Goal: Information Seeking & Learning: Learn about a topic

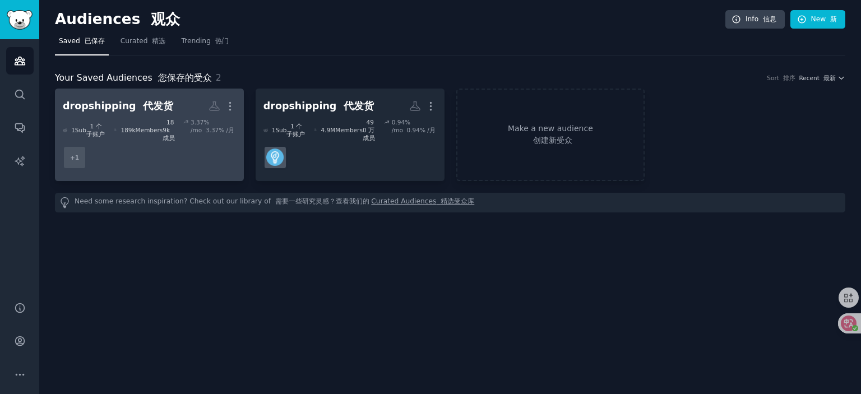
click at [159, 145] on dd "+ 1" at bounding box center [149, 157] width 173 height 31
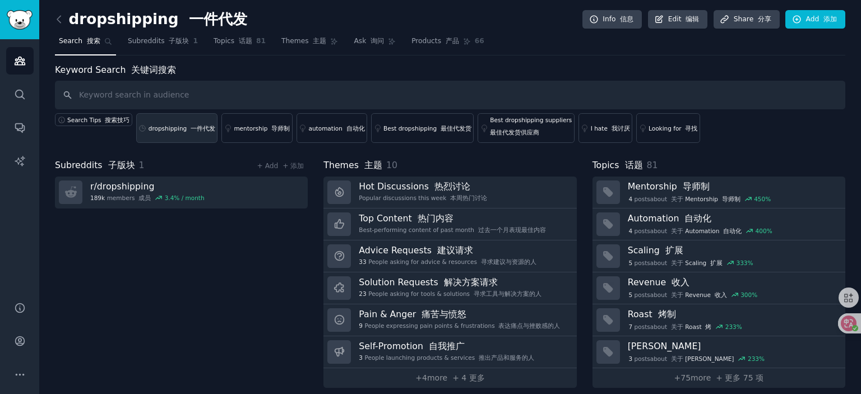
click at [175, 122] on link "dropshipping 一件代发" at bounding box center [177, 128] width 82 height 30
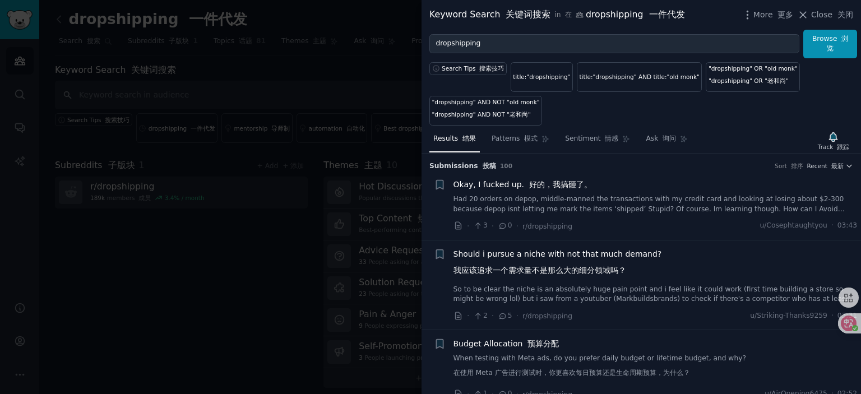
click at [529, 186] on font "好的，我搞砸了。" at bounding box center [560, 184] width 63 height 9
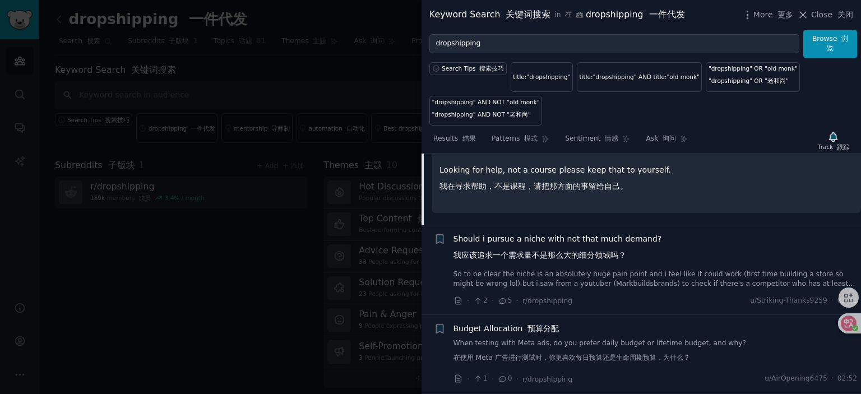
scroll to position [280, 0]
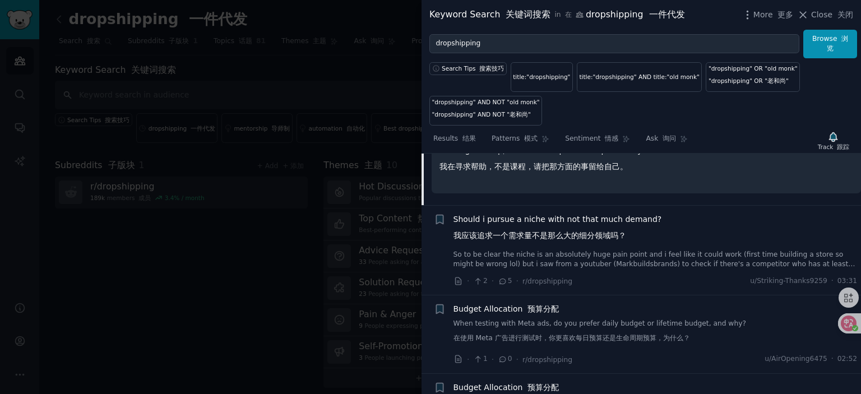
click at [554, 219] on span "Should i pursue a niche with not that much demand? 我应该追求一个需求量不是那么大的细分领域吗？" at bounding box center [557, 230] width 208 height 33
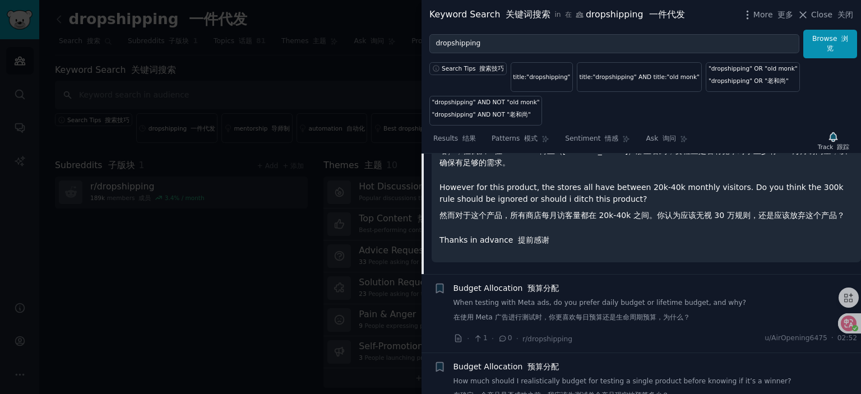
scroll to position [311, 0]
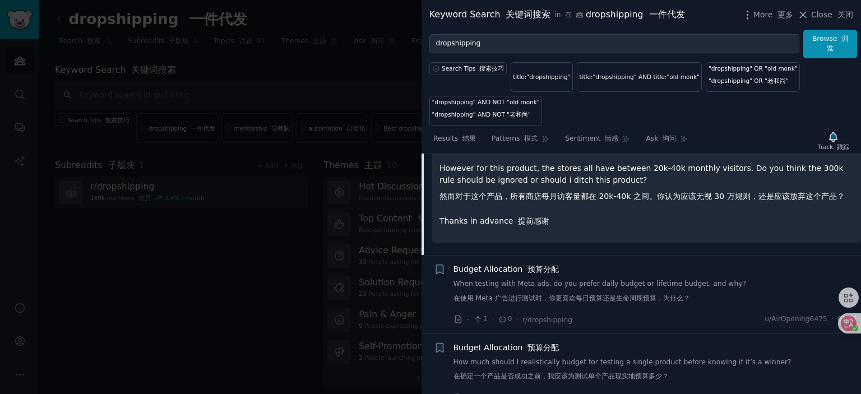
click at [502, 264] on span "Budget Allocation 预算分配" at bounding box center [506, 269] width 106 height 12
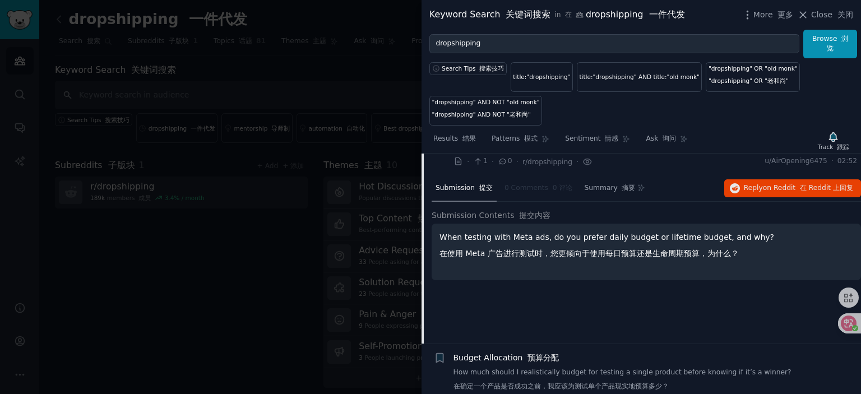
scroll to position [401, 0]
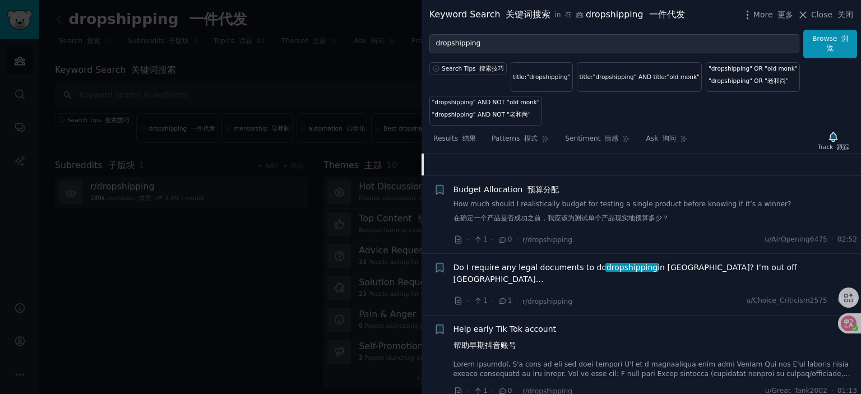
click at [559, 263] on span "Do I require any legal documents to do dropshipping in [GEOGRAPHIC_DATA]? I’m o…" at bounding box center [655, 274] width 404 height 24
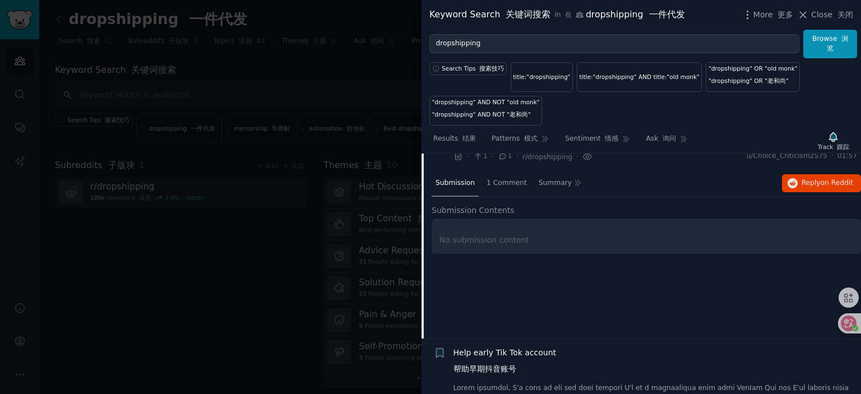
scroll to position [332, 0]
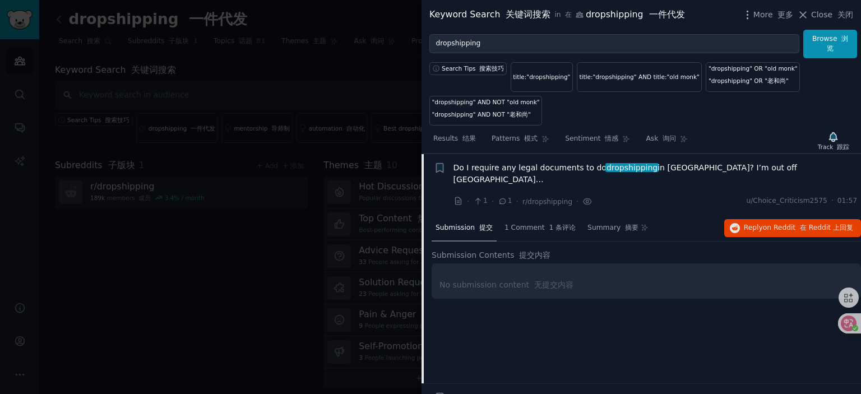
click at [564, 163] on span "Do I require any legal documents to do dropshipping in [GEOGRAPHIC_DATA]? I’m o…" at bounding box center [655, 174] width 404 height 24
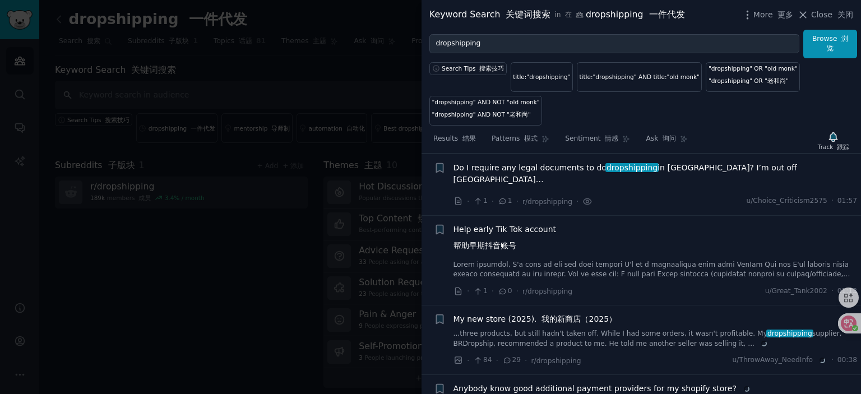
click at [557, 165] on span "Do I require any legal documents to do dropshipping in [GEOGRAPHIC_DATA]? I’m o…" at bounding box center [655, 174] width 404 height 24
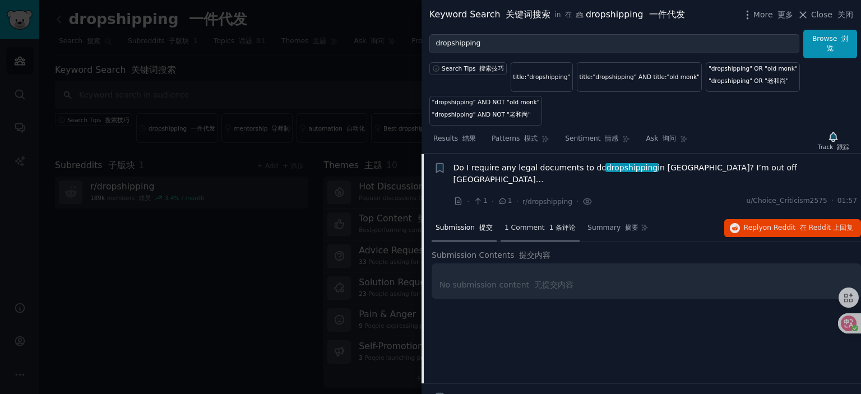
click at [524, 233] on span "1 Comment 1 条评论" at bounding box center [539, 228] width 71 height 10
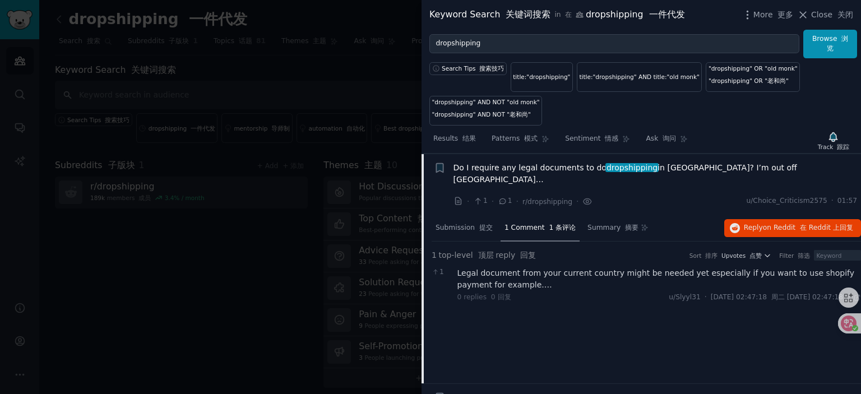
click at [601, 282] on div "Legal document from your current country might be needed yet especially if you …" at bounding box center [659, 279] width 404 height 24
click at [544, 168] on span "Do I require any legal documents to do dropshipping in [GEOGRAPHIC_DATA]? I’m o…" at bounding box center [655, 174] width 404 height 24
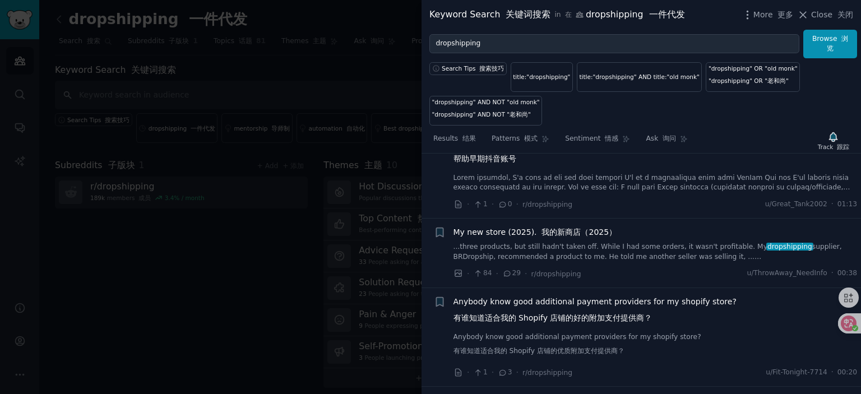
scroll to position [444, 0]
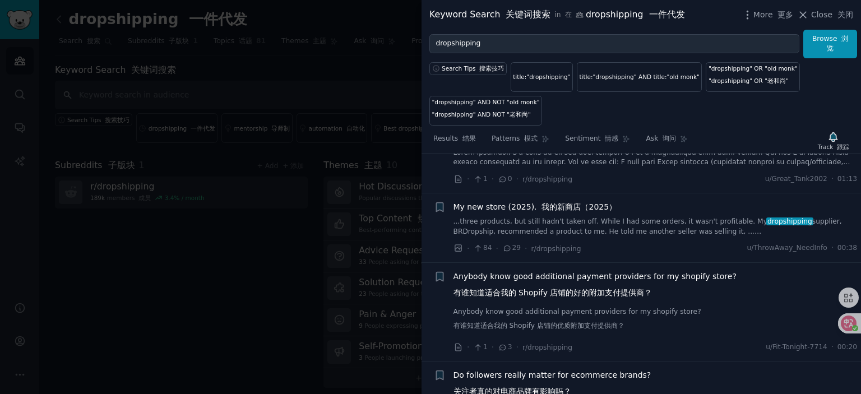
click at [541, 211] on font "我的新商店（2025）" at bounding box center [578, 206] width 75 height 9
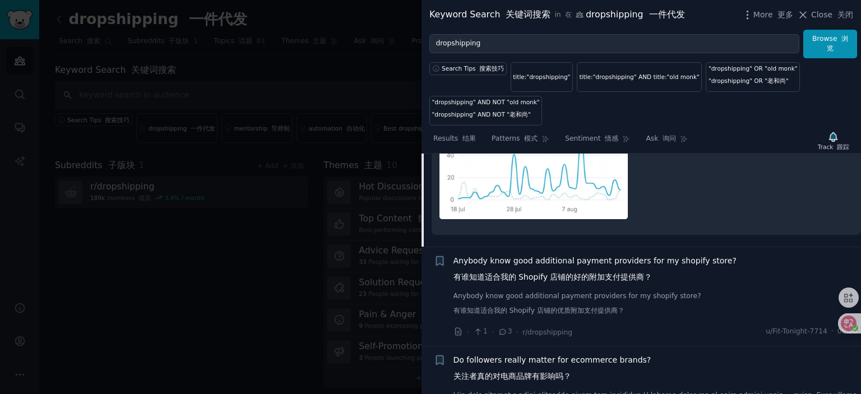
scroll to position [829, 0]
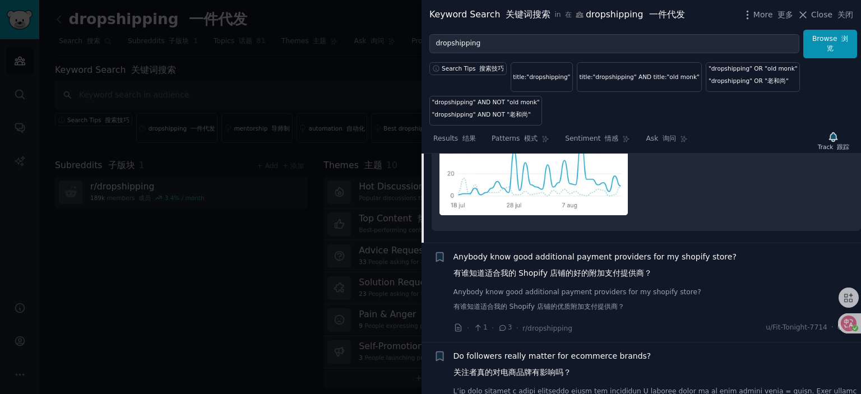
click at [553, 261] on span "Anybody know good additional payment providers for my shopify store? 有谁知道适合我的 S…" at bounding box center [594, 267] width 283 height 33
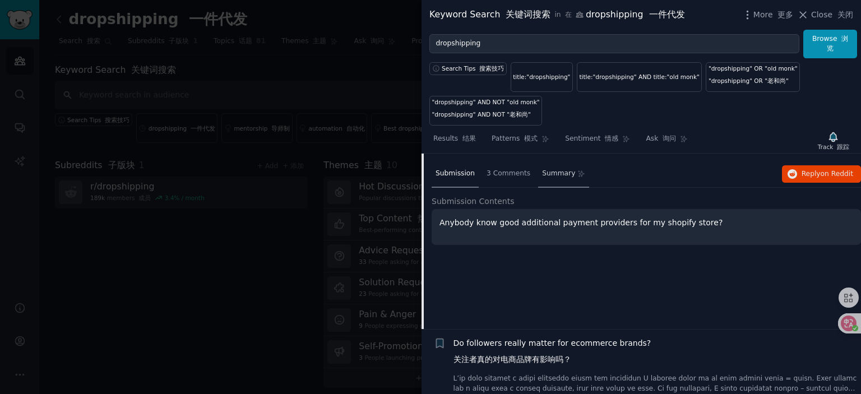
scroll to position [562, 0]
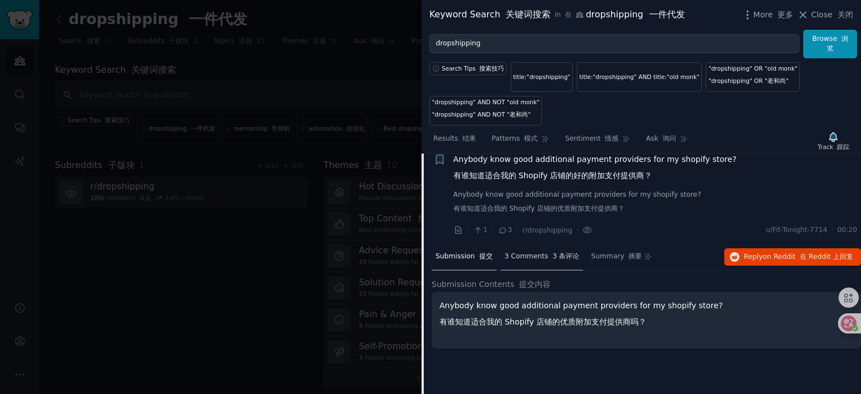
click at [520, 269] on div "3 Comments 3 条评论" at bounding box center [541, 257] width 83 height 27
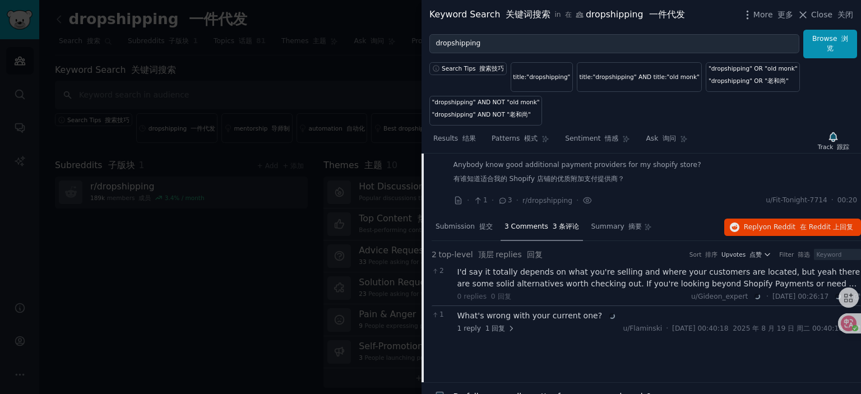
scroll to position [618, 0]
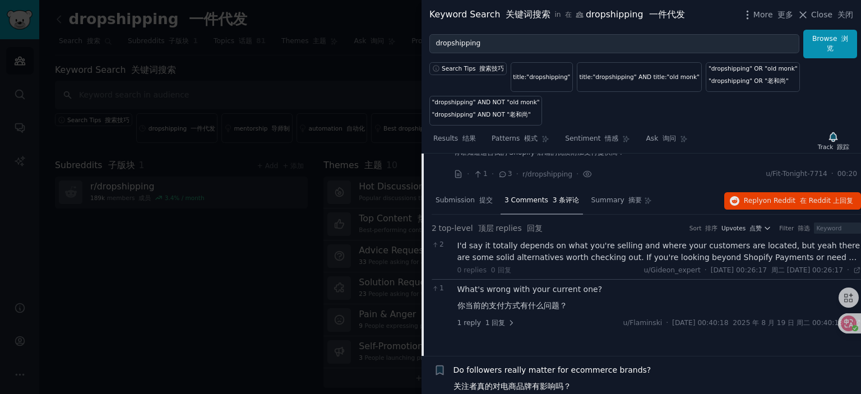
click at [567, 254] on div "I'd say it totally depends on what you're selling and where your customers are …" at bounding box center [659, 252] width 404 height 24
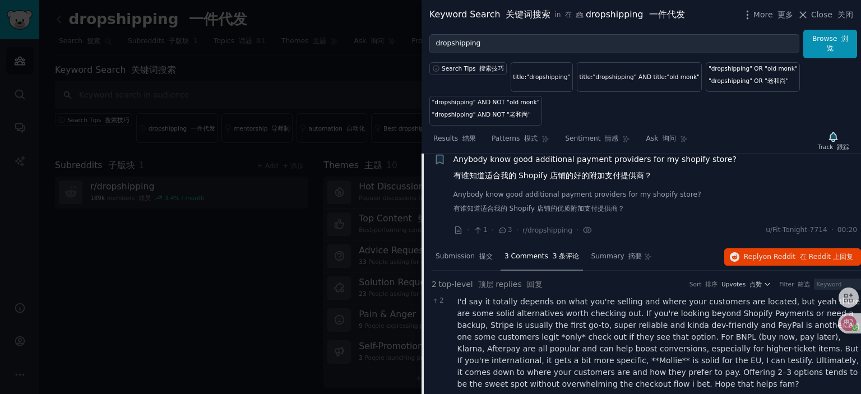
scroll to position [506, 0]
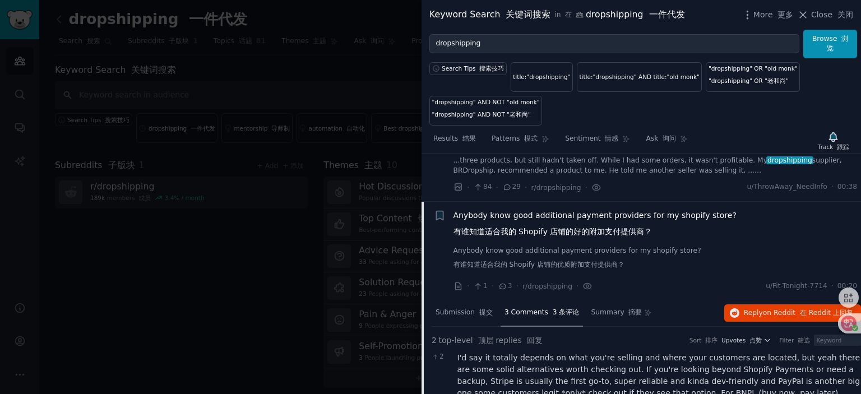
click at [572, 224] on span "Anybody know good additional payment providers for my shopify store? 有谁知道适合我的 S…" at bounding box center [594, 226] width 283 height 33
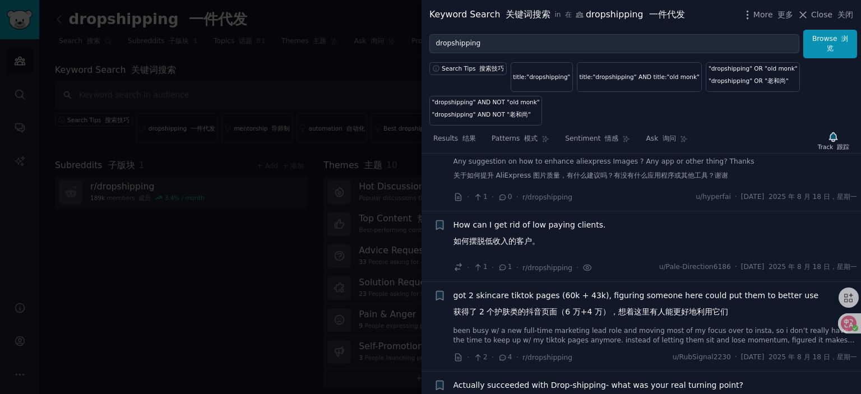
scroll to position [2668, 0]
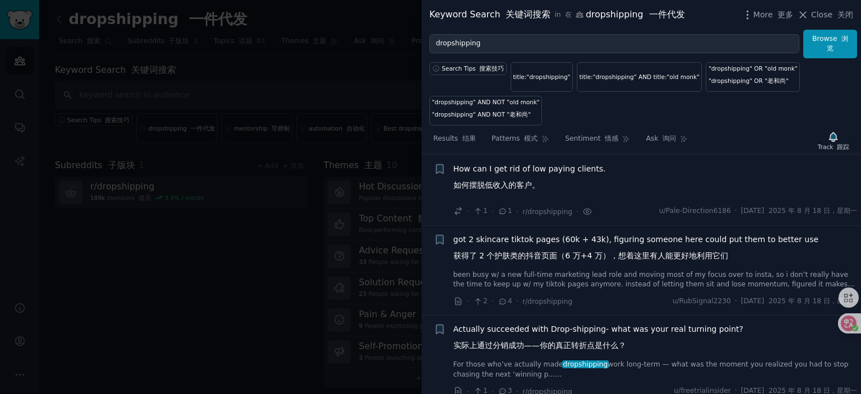
click at [629, 253] on span "got 2 skincare tiktok pages (60k + 43k), figuring someone here could put them t…" at bounding box center [635, 250] width 365 height 33
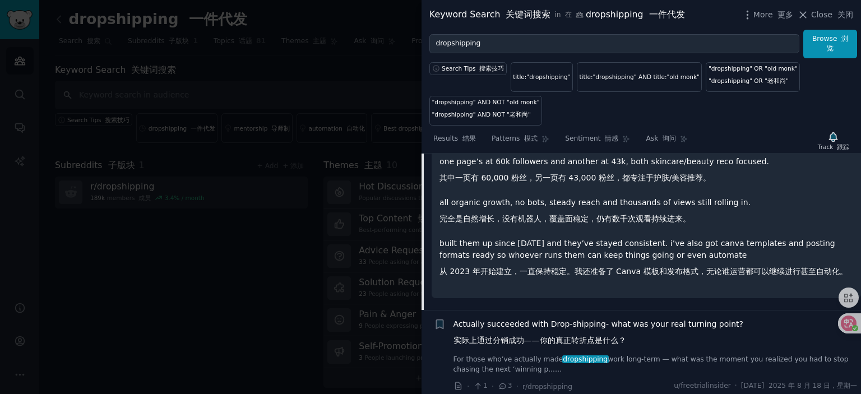
scroll to position [2978, 0]
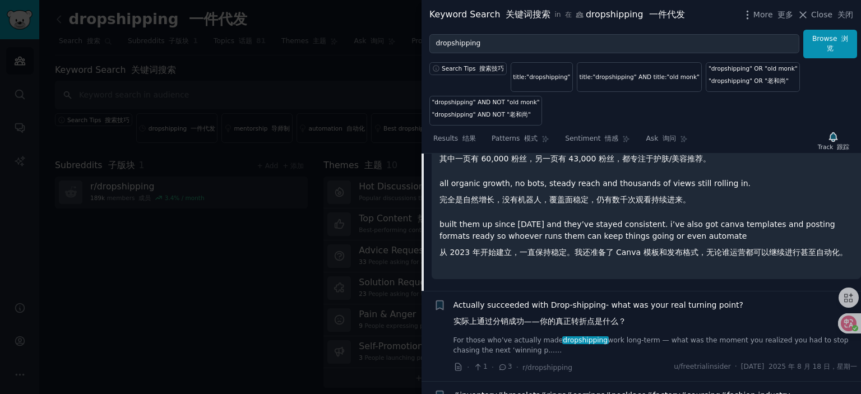
click at [650, 324] on span "Actually succeeded with Drop-shipping- what was your real turning point? 实际上通过分…" at bounding box center [598, 315] width 290 height 33
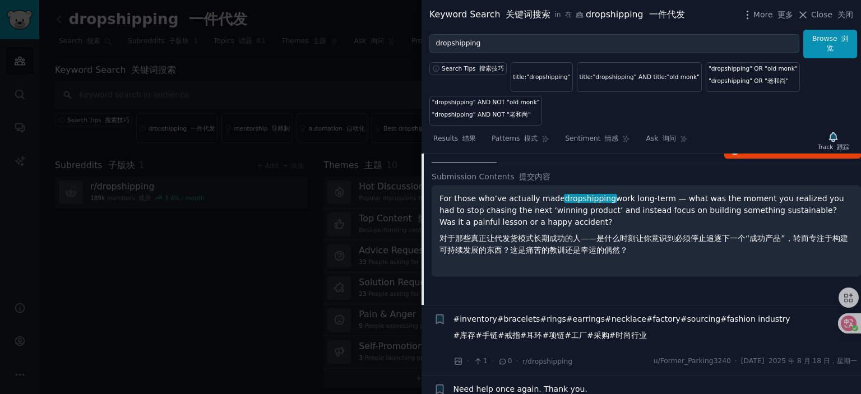
scroll to position [2956, 0]
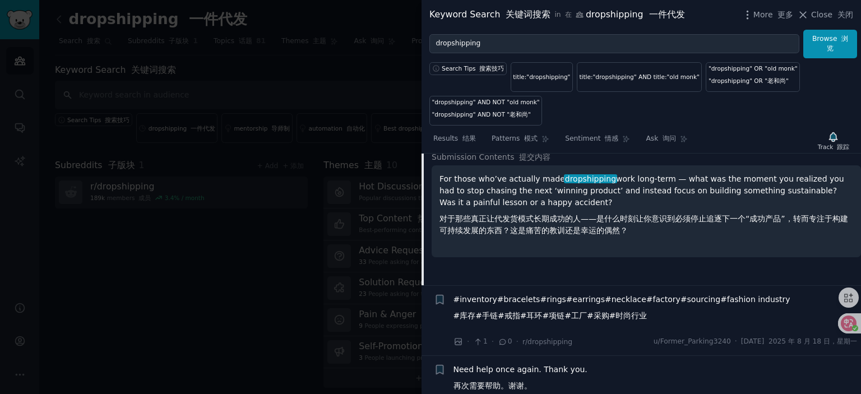
click at [650, 324] on span "#inventory#bracelets#rings#earrings#necklace#factory#sourcing#fashion industry …" at bounding box center [621, 310] width 337 height 33
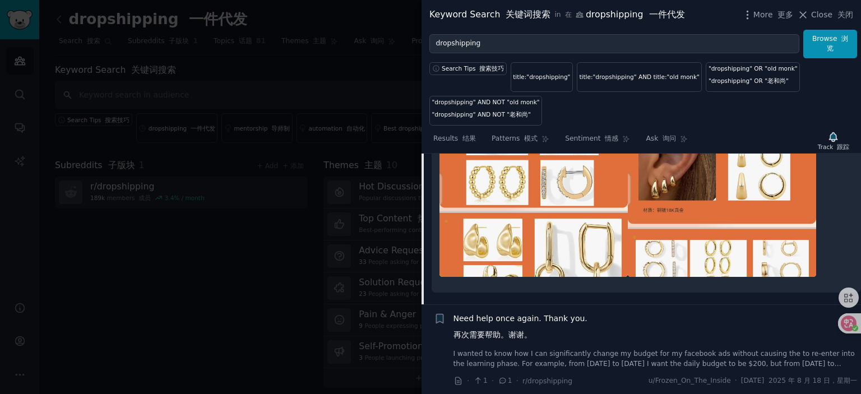
scroll to position [3831, 0]
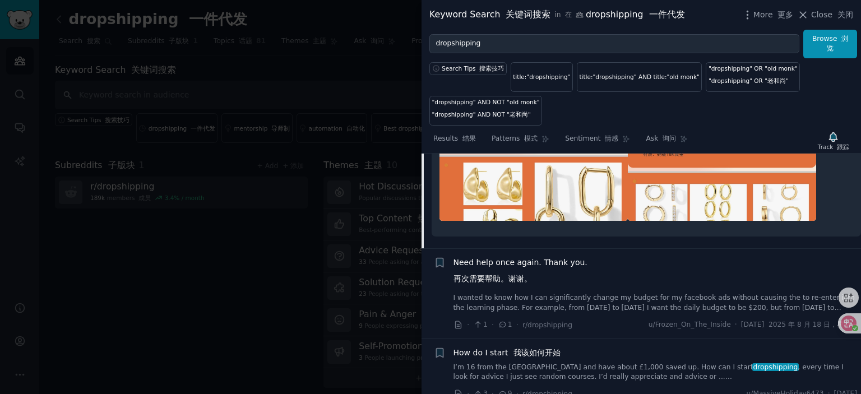
click at [650, 313] on link "I wanted to know how I can significantly change my budget for my facebook ads w…" at bounding box center [655, 303] width 404 height 20
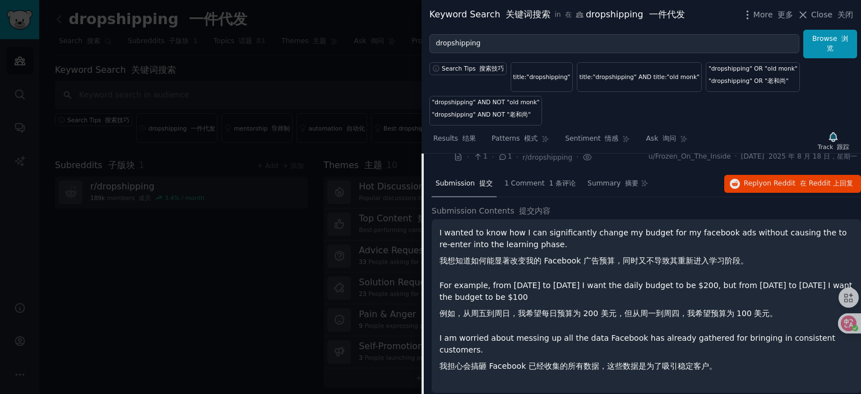
scroll to position [3060, 0]
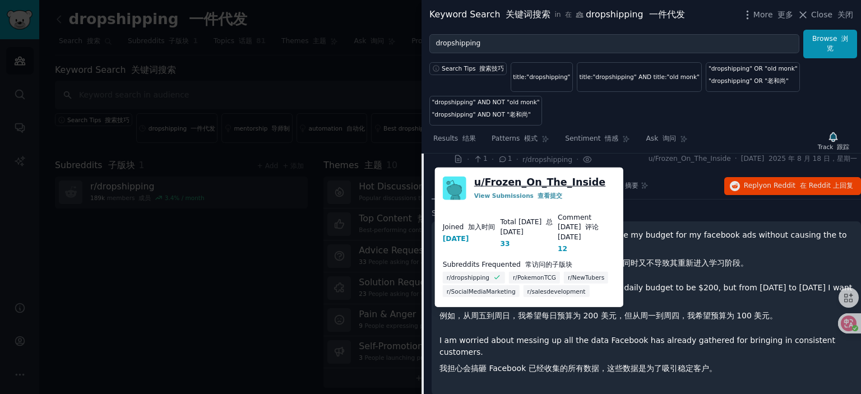
click at [533, 180] on link "u/ Frozen_On_The_Inside" at bounding box center [540, 182] width 132 height 14
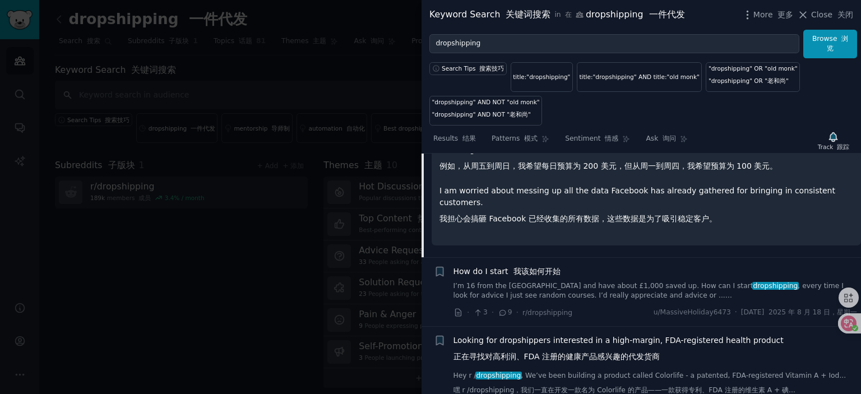
scroll to position [3284, 0]
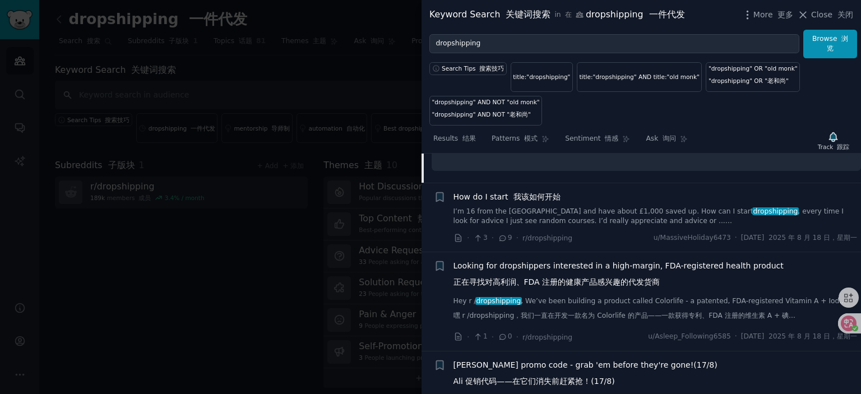
click at [536, 201] on font "我该如何开始" at bounding box center [536, 196] width 47 height 9
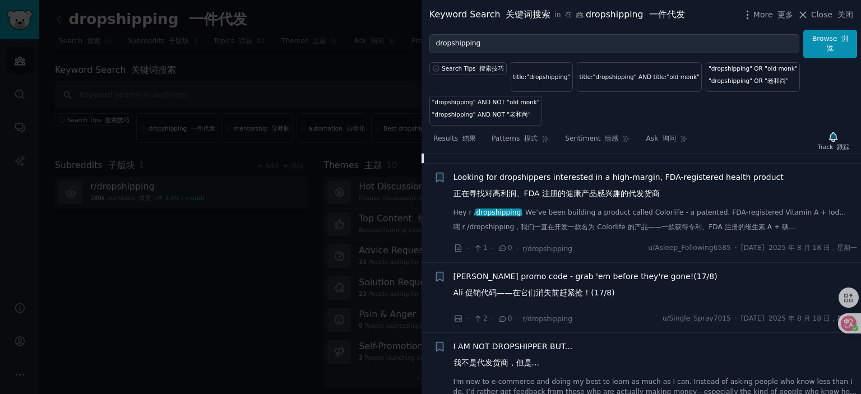
scroll to position [3318, 0]
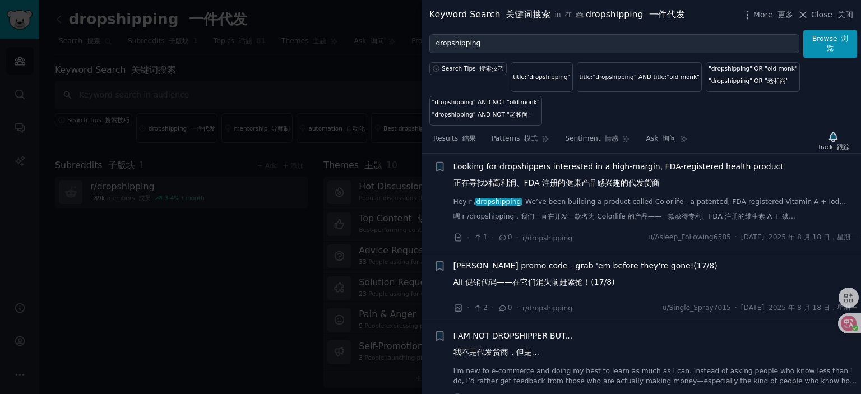
click at [578, 175] on span "Looking for dropshippers interested in a high-margin, FDA-registered health pro…" at bounding box center [618, 177] width 330 height 33
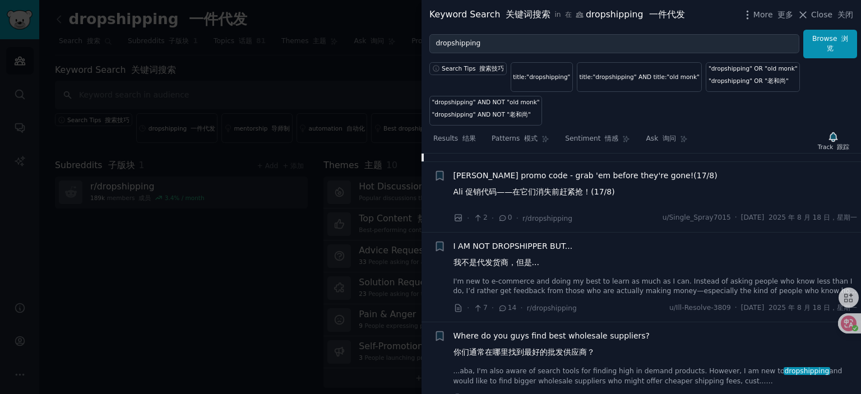
scroll to position [3780, 0]
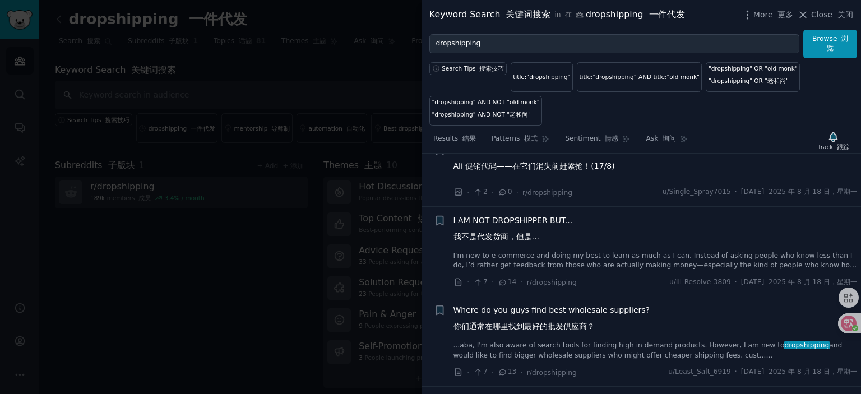
click at [518, 233] on span "I AM NOT DROPSHIPPER BUT... 我不是代发货商，但是..." at bounding box center [512, 231] width 119 height 33
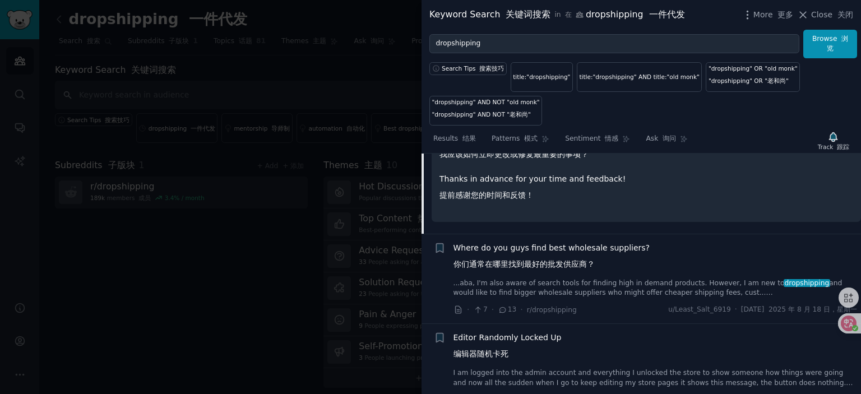
scroll to position [3836, 0]
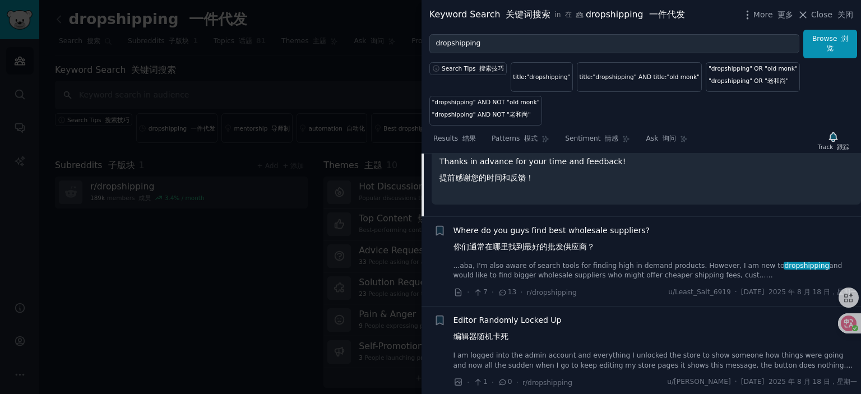
click at [560, 240] on span "Where do you guys find best wholesale suppliers? 你们通常在哪里找到最好的批发供应商？" at bounding box center [551, 241] width 197 height 33
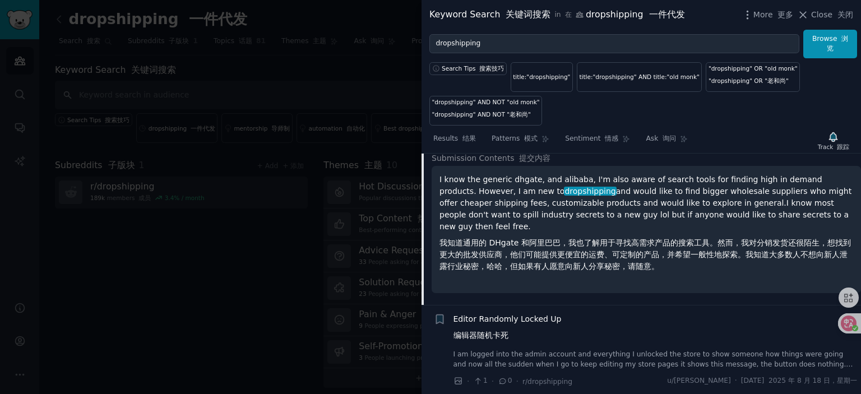
scroll to position [3478, 0]
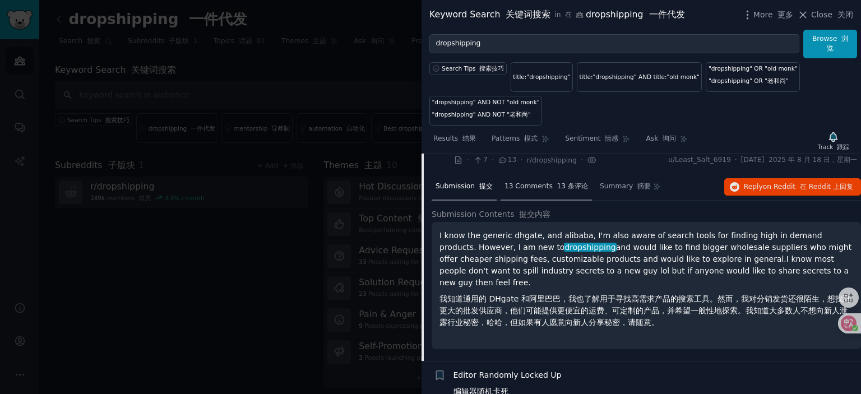
click at [540, 192] on span "13 Comments 13 条评论" at bounding box center [546, 187] width 84 height 10
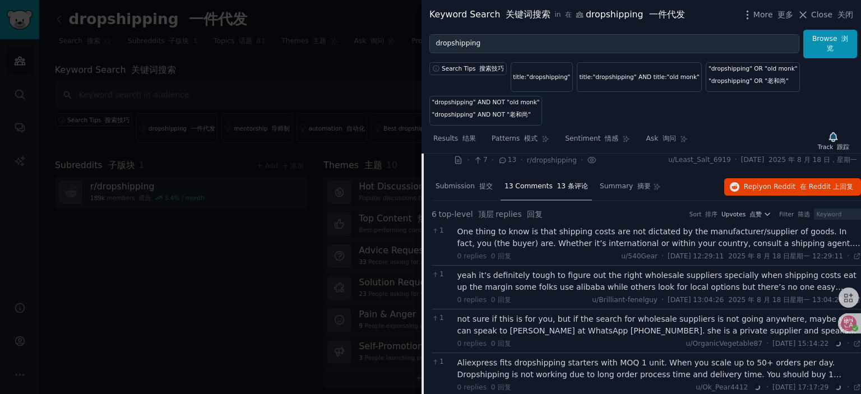
click at [583, 240] on div "One thing to know is that shipping costs are not dictated by the manufacturer/s…" at bounding box center [659, 238] width 404 height 24
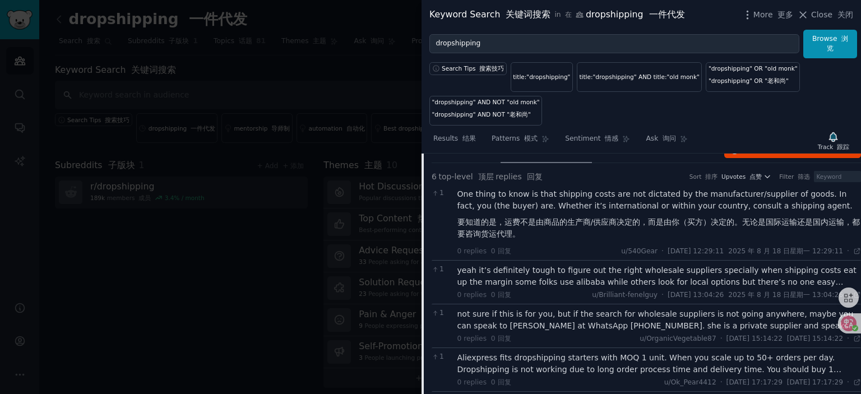
scroll to position [3534, 0]
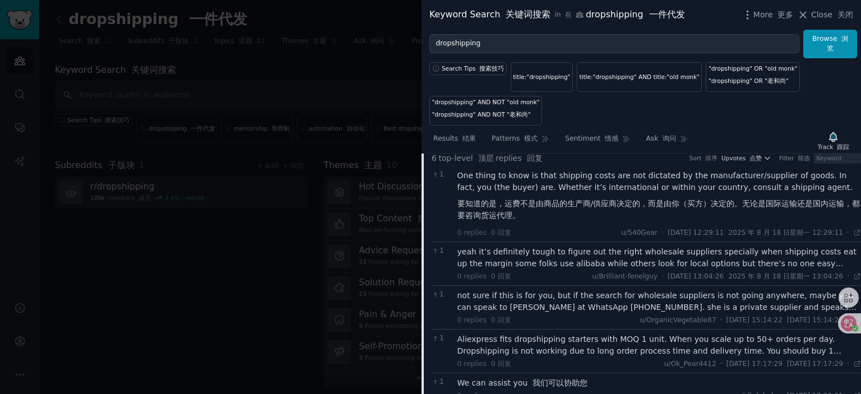
click at [567, 266] on div "yeah it’s definitely tough to figure out the right wholesale suppliers speciall…" at bounding box center [659, 258] width 404 height 24
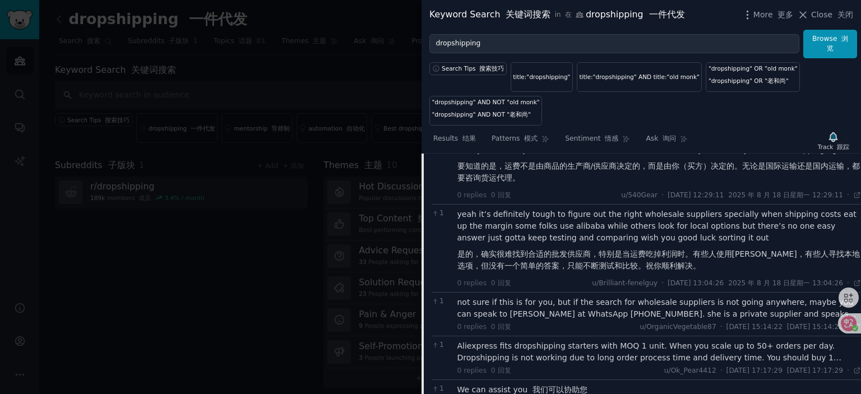
scroll to position [3590, 0]
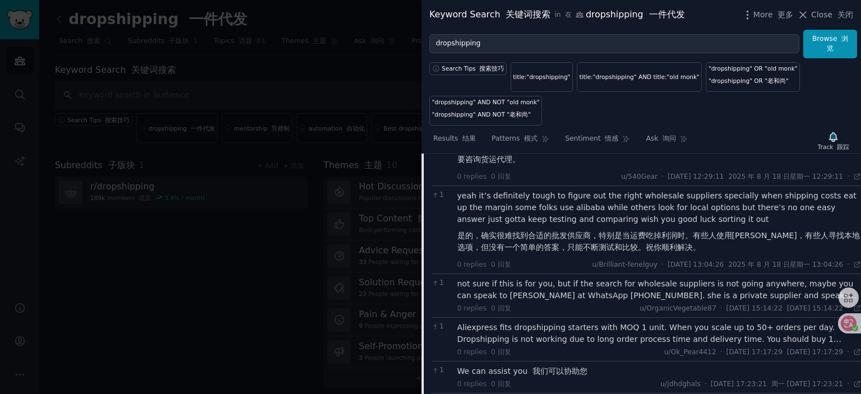
click at [614, 292] on div "not sure if this is for you, but if the search for wholesale suppliers is not g…" at bounding box center [659, 290] width 404 height 24
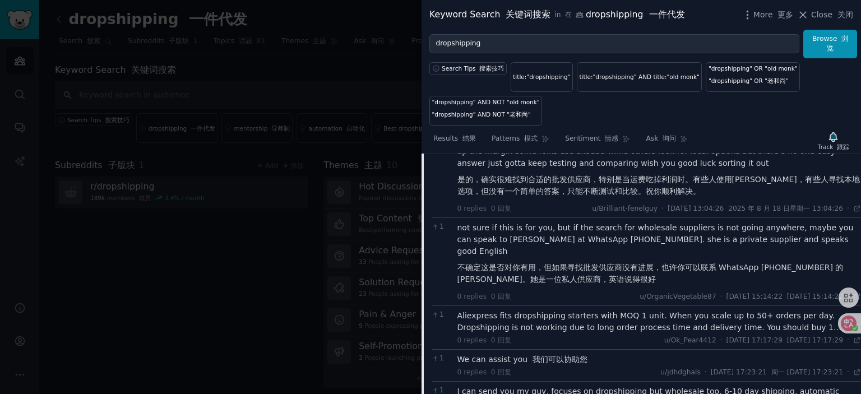
scroll to position [3702, 0]
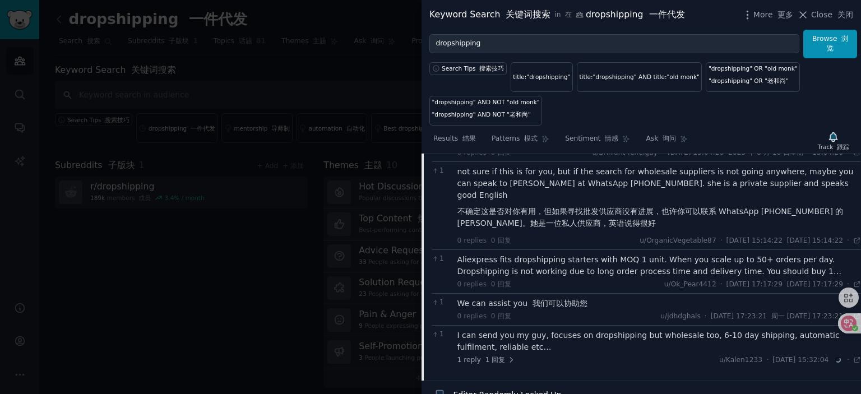
click at [561, 259] on div "Aliexpress fits dropshipping starters with MOQ 1 unit. When you scale up to 50+…" at bounding box center [659, 266] width 404 height 24
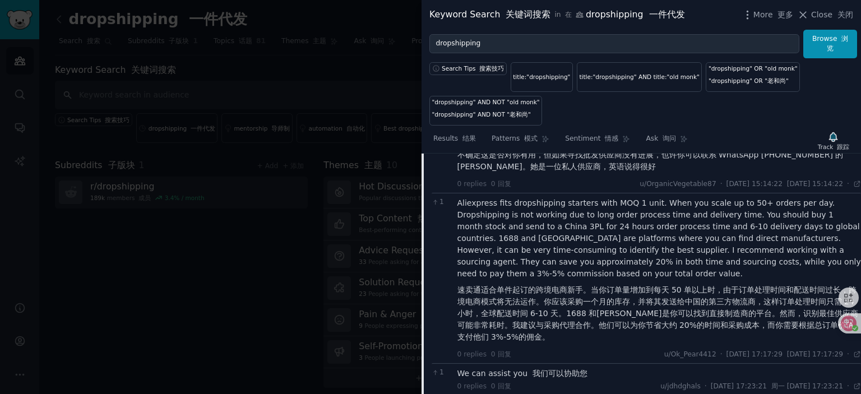
scroll to position [3758, 0]
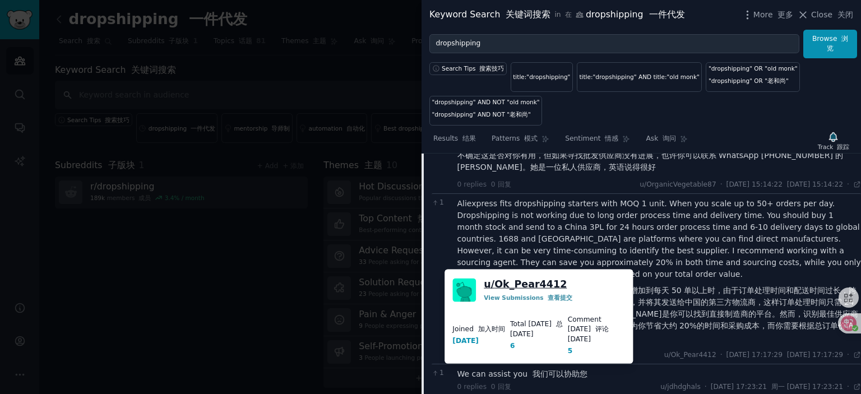
click at [529, 280] on link "u/ Ok_Pear4412" at bounding box center [525, 283] width 83 height 13
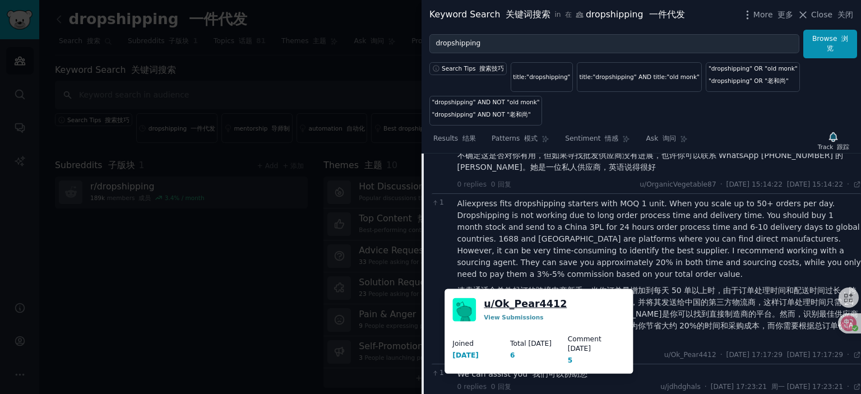
click at [540, 299] on link "u/ Ok_Pear4412" at bounding box center [525, 304] width 83 height 14
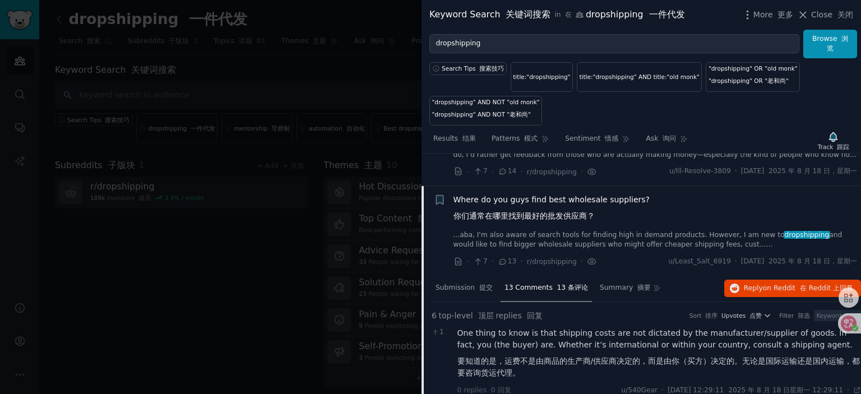
scroll to position [3366, 0]
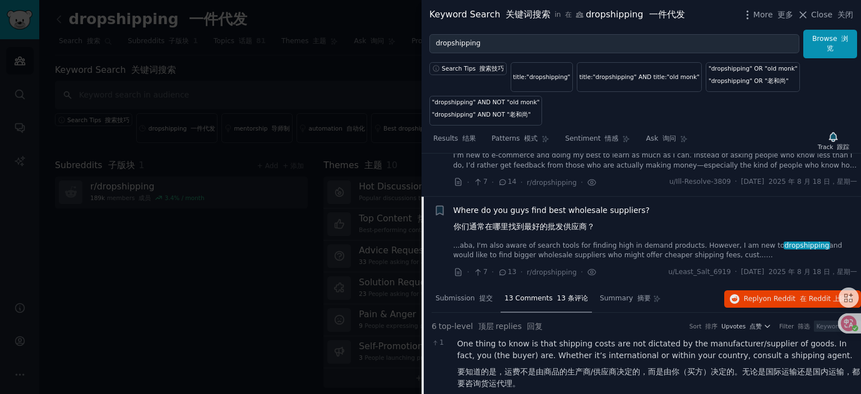
click at [546, 219] on span "Where do you guys find best wholesale suppliers? 你们通常在哪里找到最好的批发供应商？" at bounding box center [551, 221] width 197 height 33
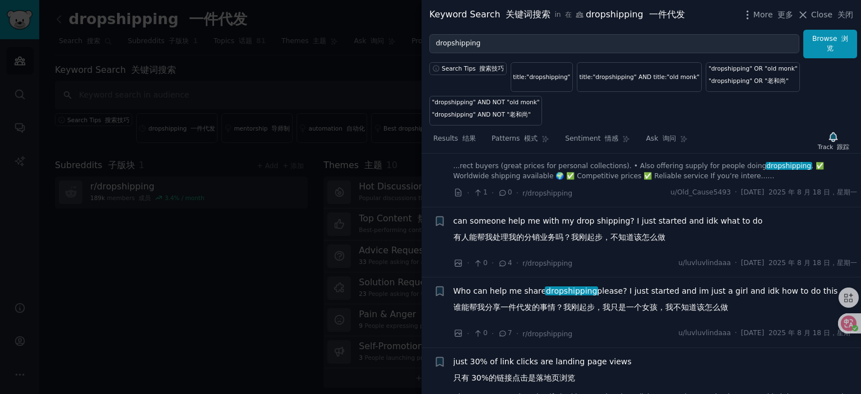
scroll to position [3870, 0]
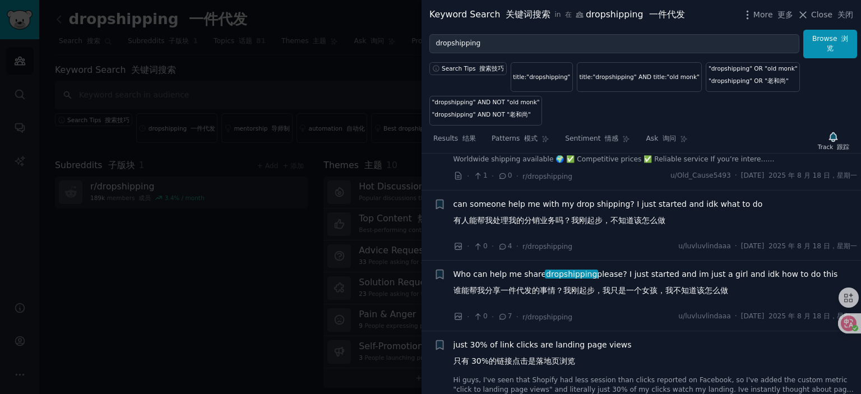
click at [559, 214] on span "can someone help me with my drop shipping? I just started and idk what to do 有人…" at bounding box center [607, 214] width 309 height 33
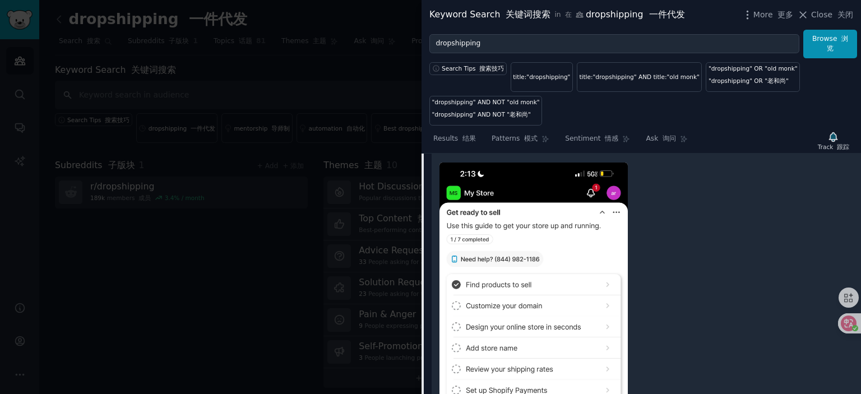
scroll to position [3975, 0]
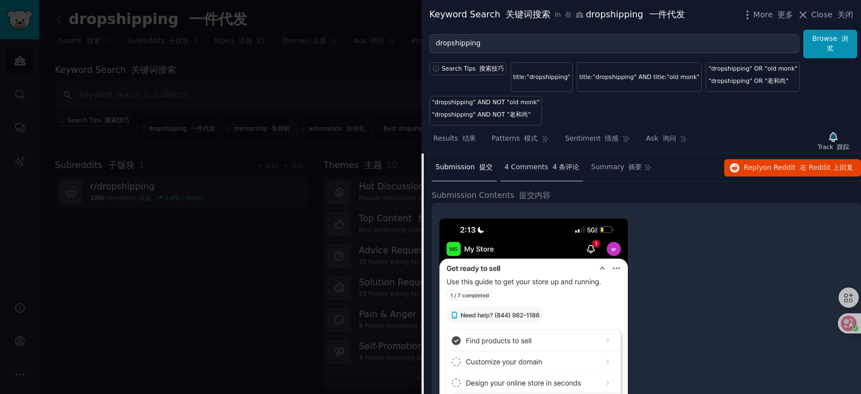
click at [521, 173] on span "4 Comments 4 条评论" at bounding box center [541, 168] width 75 height 10
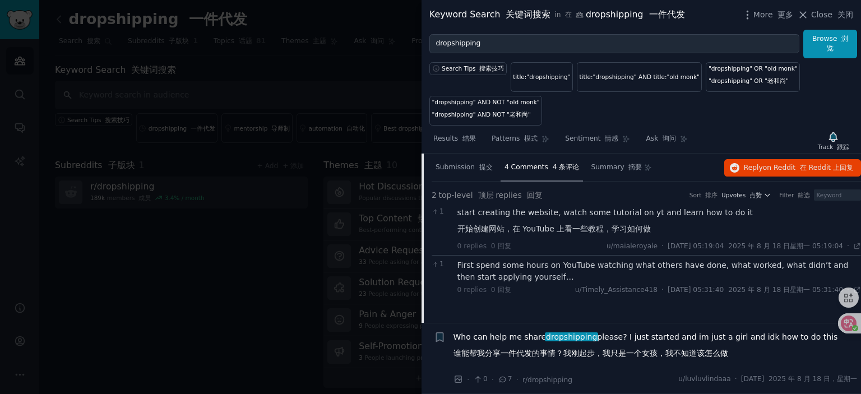
click at [520, 280] on div "First spend some hours on YouTube watching what others have done, what worked, …" at bounding box center [659, 271] width 404 height 24
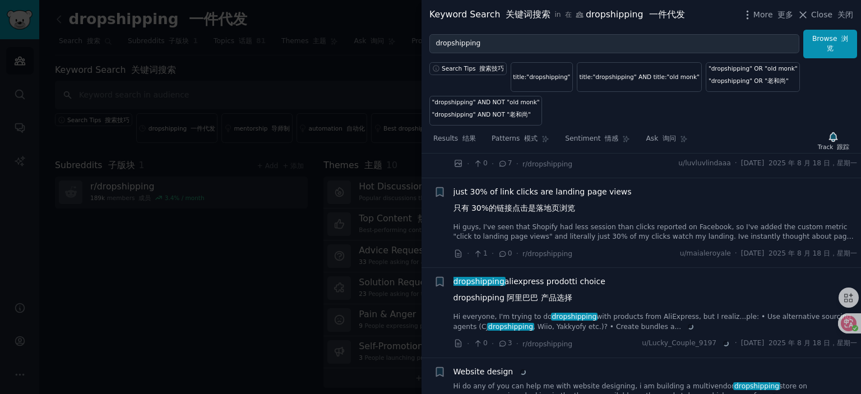
scroll to position [4256, 0]
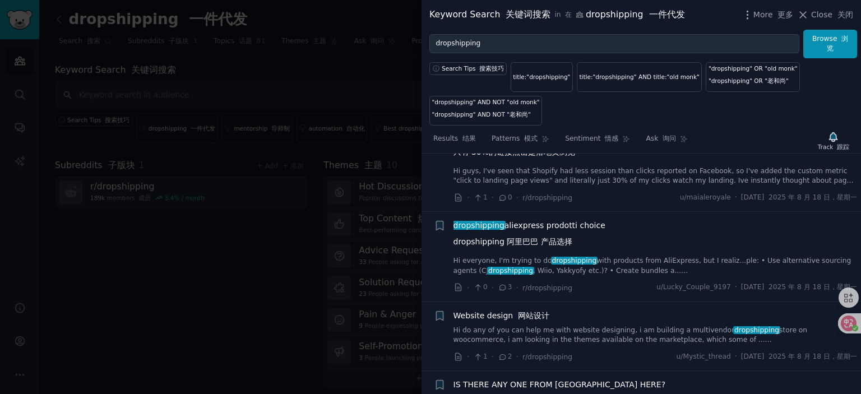
click at [531, 237] on span "dropshipping aliexpress prodotti choice dropshipping 阿里巴巴 产品选择" at bounding box center [529, 236] width 152 height 33
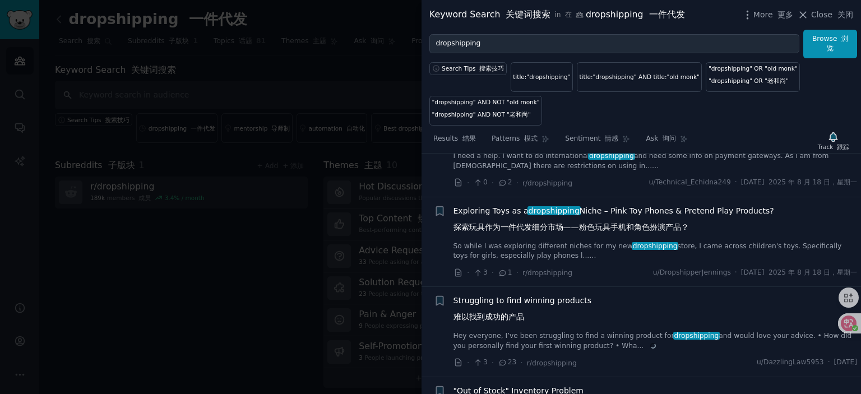
scroll to position [4822, 0]
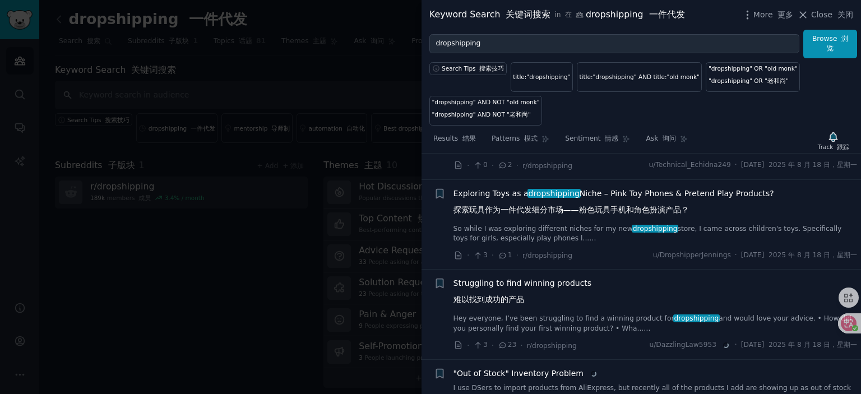
click at [615, 207] on span "Exploring Toys as a dropshipping Niche – Pink Toy Phones & Pretend Play Product…" at bounding box center [613, 204] width 321 height 33
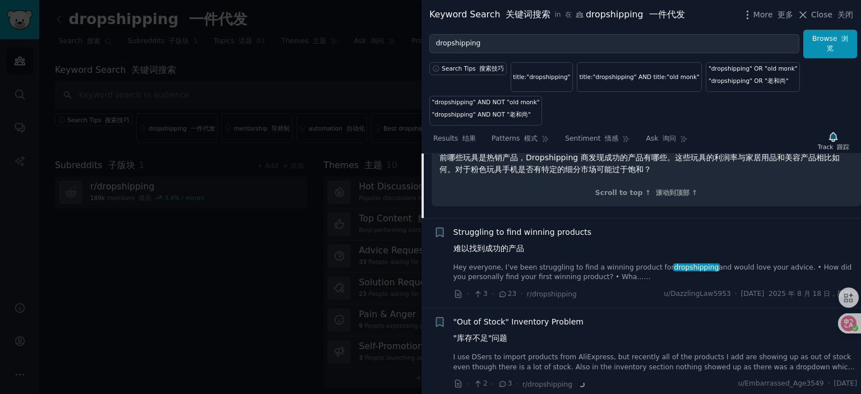
scroll to position [4903, 0]
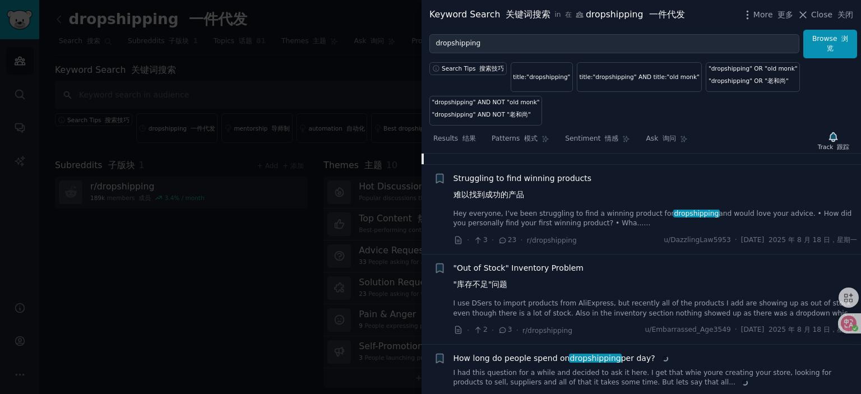
click at [536, 267] on span ""Out of Stock" Inventory Problem "库存不足"问题" at bounding box center [518, 278] width 130 height 33
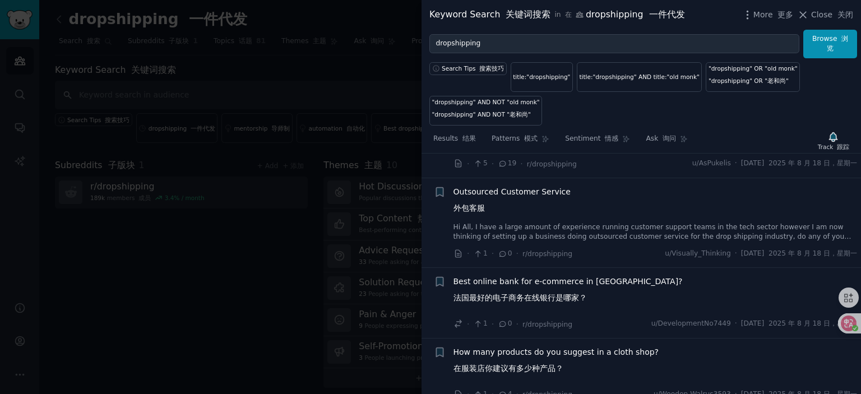
scroll to position [5026, 0]
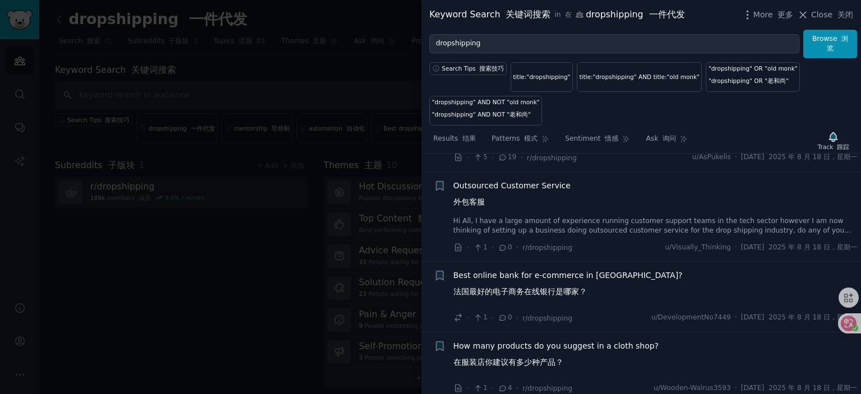
click at [506, 197] on span "Outsourced Customer Service 外包客服" at bounding box center [511, 196] width 117 height 33
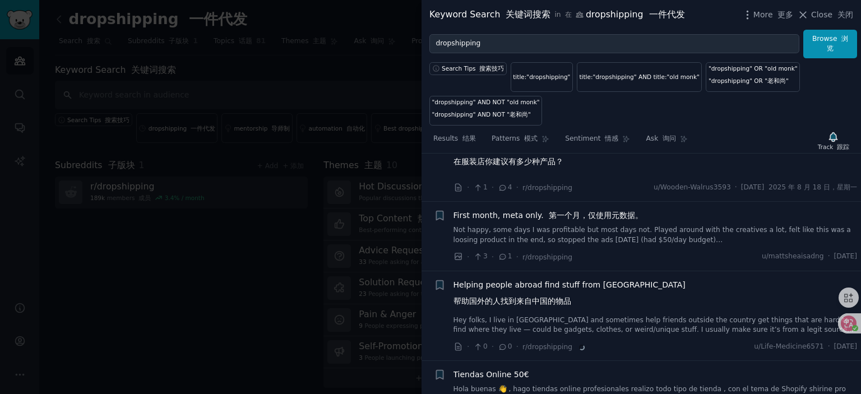
scroll to position [5150, 0]
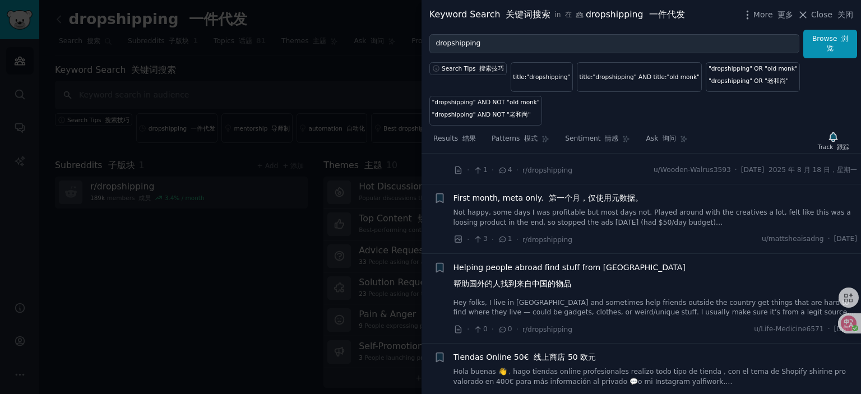
click at [528, 264] on span "Helping people abroad find stuff from [GEOGRAPHIC_DATA] 帮助国外的人找到来自中国的物品" at bounding box center [569, 278] width 232 height 33
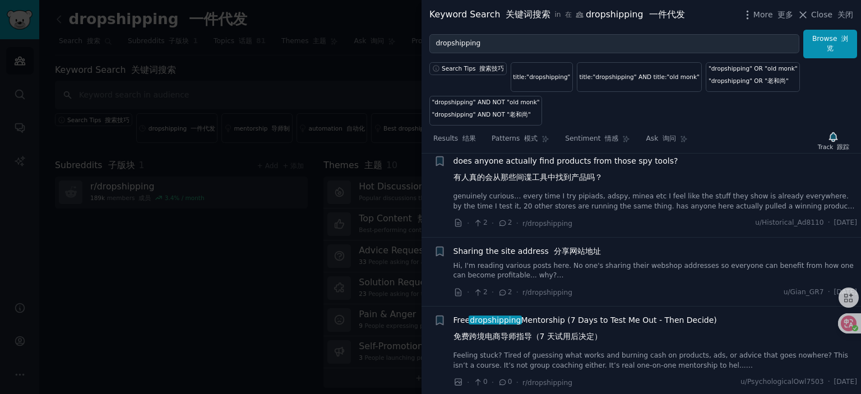
scroll to position [5730, 0]
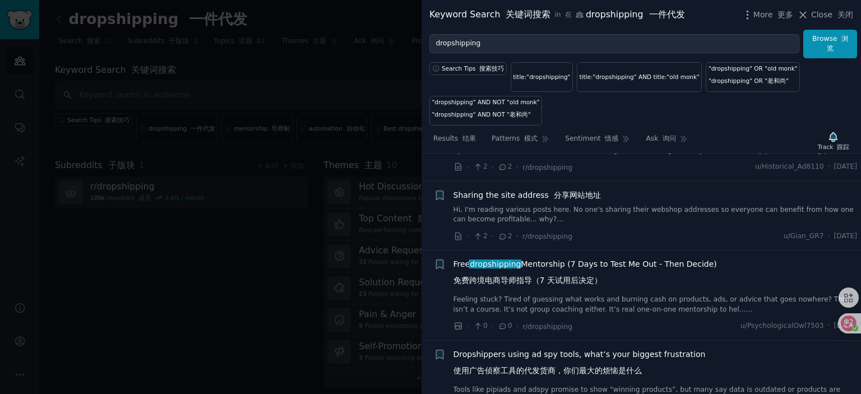
click at [513, 201] on span "Sharing the site address 分享网站地址" at bounding box center [526, 195] width 147 height 12
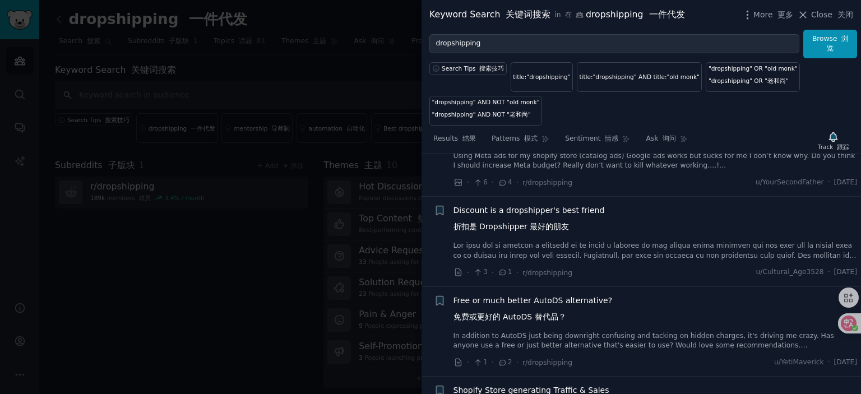
scroll to position [6360, 0]
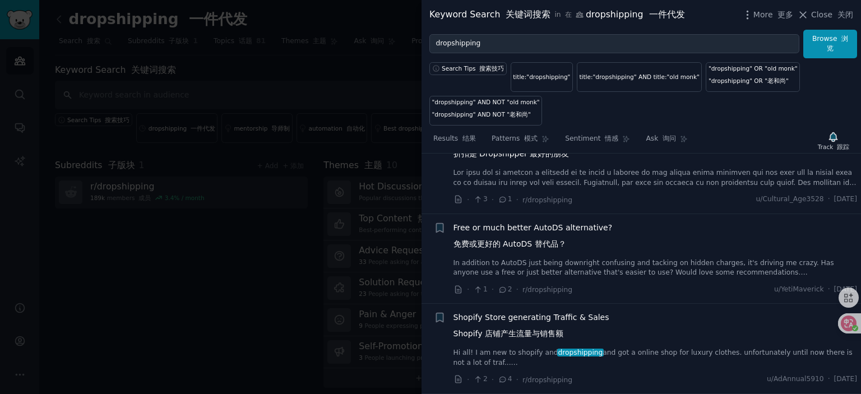
click at [546, 233] on span "Free or much better AutoDS alternative? 免费或更好的 AutoDS 替代品？" at bounding box center [532, 238] width 159 height 33
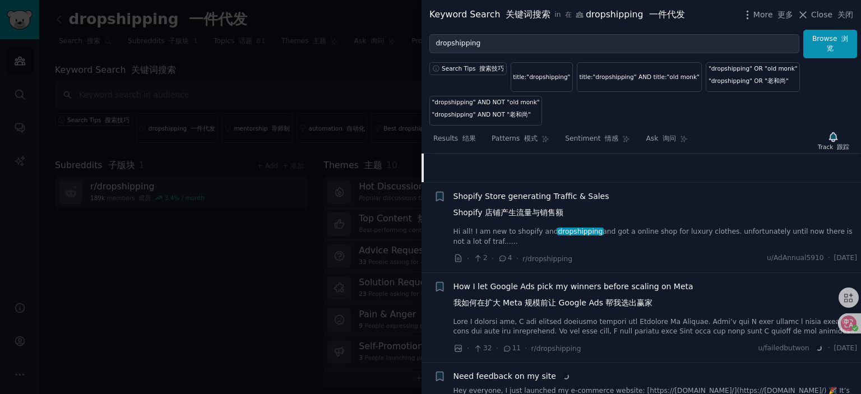
scroll to position [6486, 0]
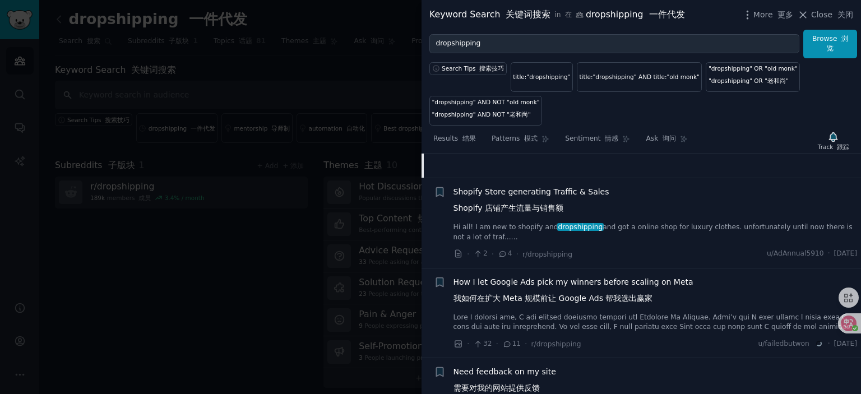
click at [526, 203] on span "Shopify Store generating Traffic & Sales Shopify 店铺产生流量与销售额" at bounding box center [531, 202] width 156 height 33
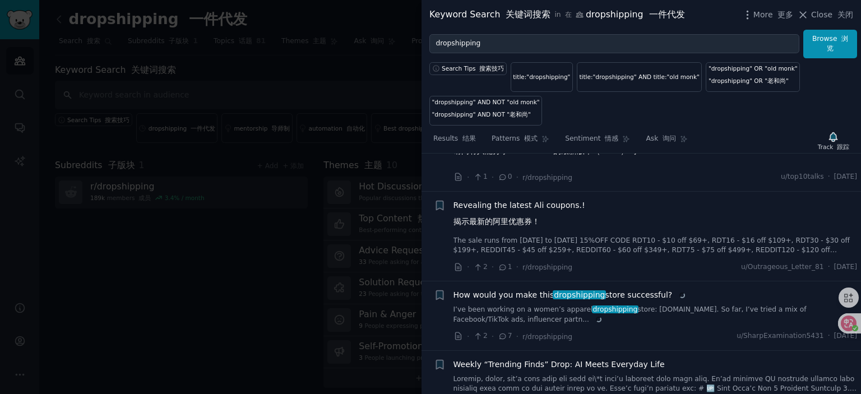
scroll to position [7192, 0]
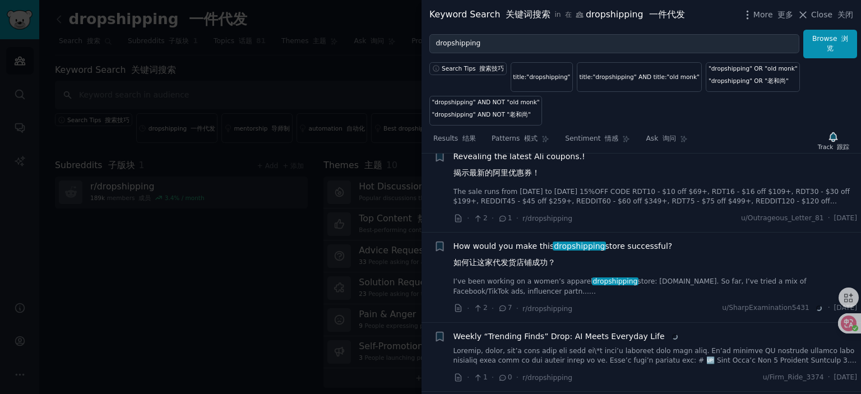
click at [519, 257] on span "How would you make this dropshipping store successful? 如何让这家代发货店铺成功？" at bounding box center [562, 256] width 219 height 33
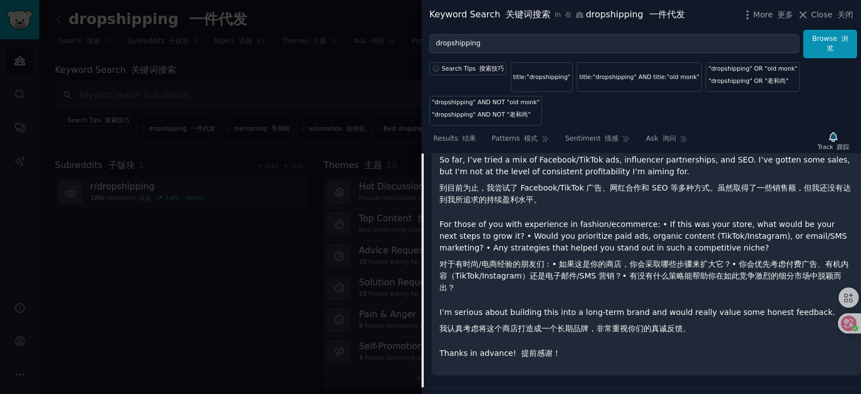
scroll to position [7121, 0]
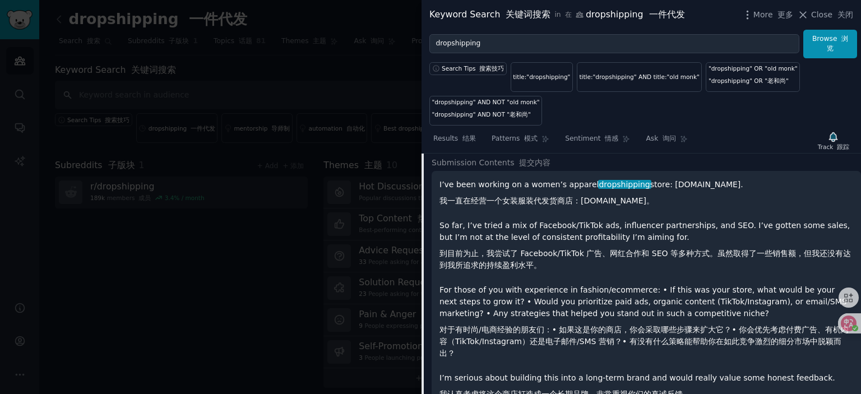
drag, startPoint x: 659, startPoint y: 208, endPoint x: 582, endPoint y: 210, distance: 77.4
click at [582, 205] on font "我一直在经营一个女装服装代发货商店：[DOMAIN_NAME]。" at bounding box center [546, 200] width 215 height 9
copy font "[DOMAIN_NAME]"
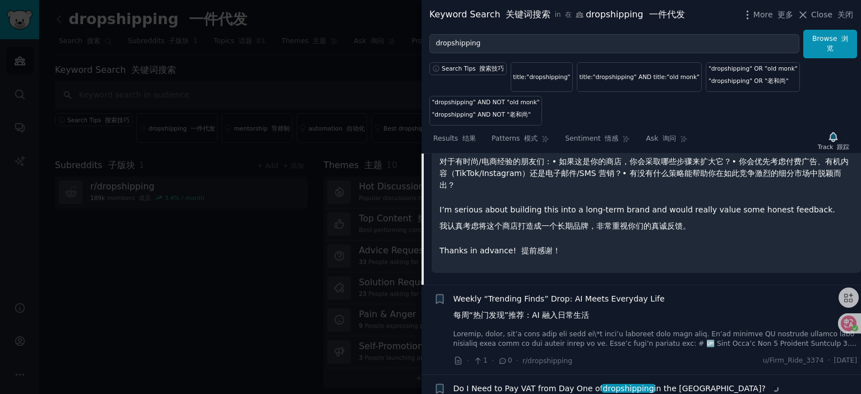
scroll to position [7402, 0]
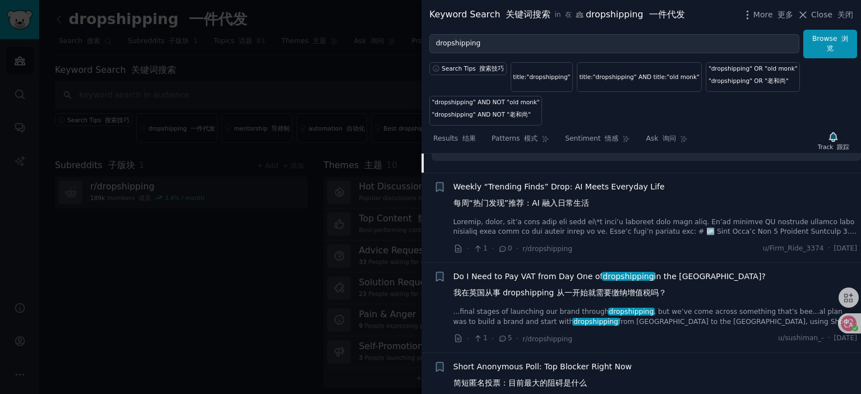
click at [522, 279] on span "Do I Need to Pay VAT from Day One of dropshipping in the [GEOGRAPHIC_DATA]? 我在英…" at bounding box center [609, 287] width 312 height 33
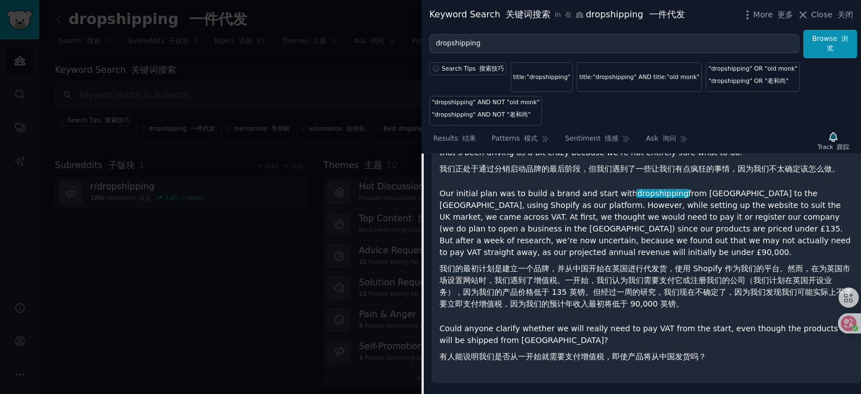
scroll to position [7245, 0]
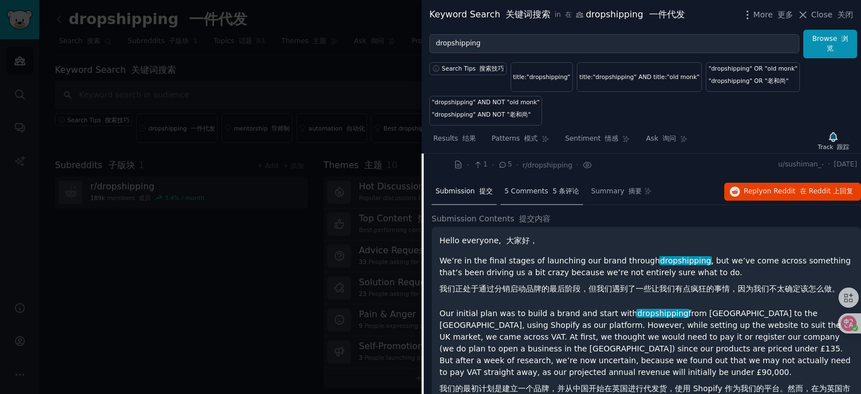
click at [534, 197] on span "5 Comments 5 条评论" at bounding box center [541, 192] width 75 height 10
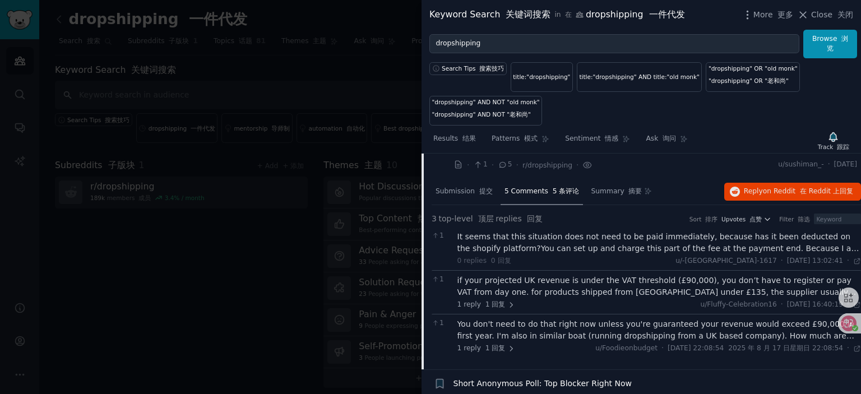
click at [578, 244] on div "It seems that this situation does not need to be paid immediately, because has …" at bounding box center [659, 243] width 404 height 24
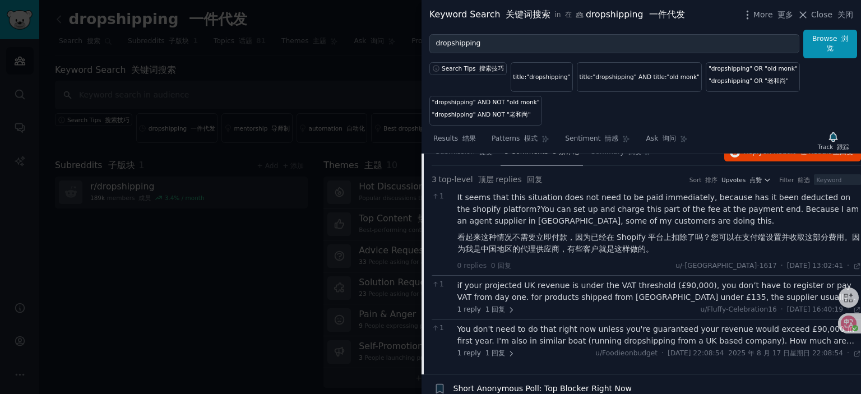
scroll to position [7301, 0]
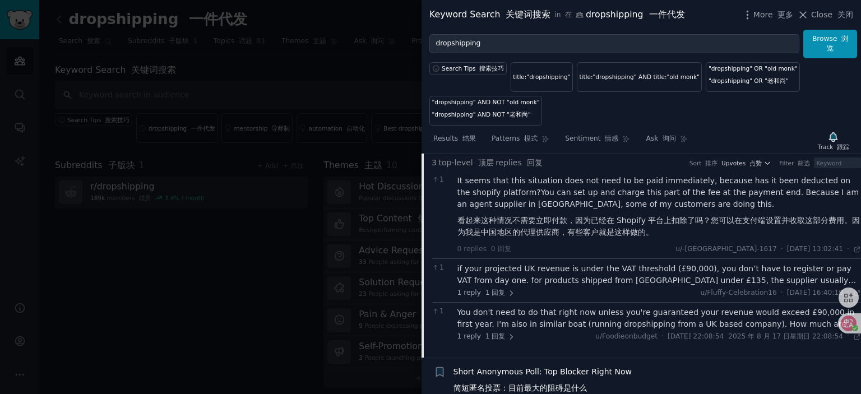
click at [605, 280] on div "if your projected UK revenue is under the VAT threshold (£90,000), you don’t ha…" at bounding box center [659, 275] width 404 height 24
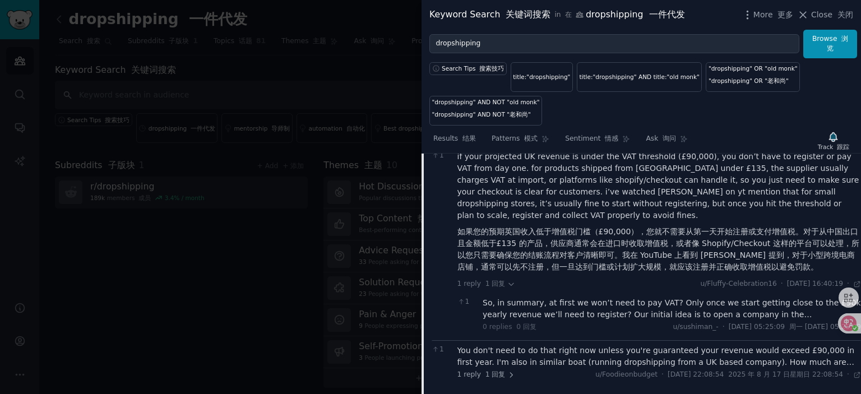
scroll to position [7469, 0]
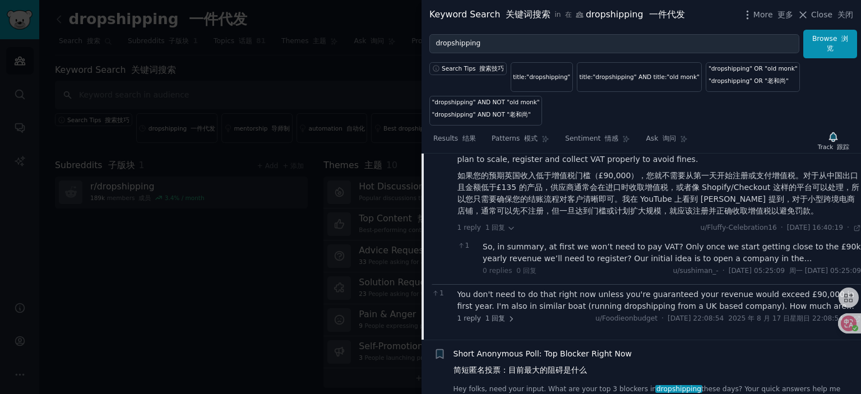
click at [583, 258] on div "So, in summary, at first we won’t need to pay VAT? Only once we start getting c…" at bounding box center [672, 253] width 378 height 24
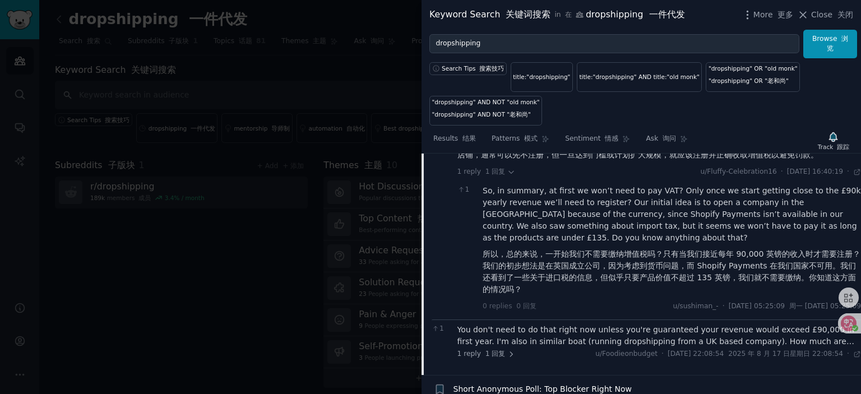
scroll to position [7581, 0]
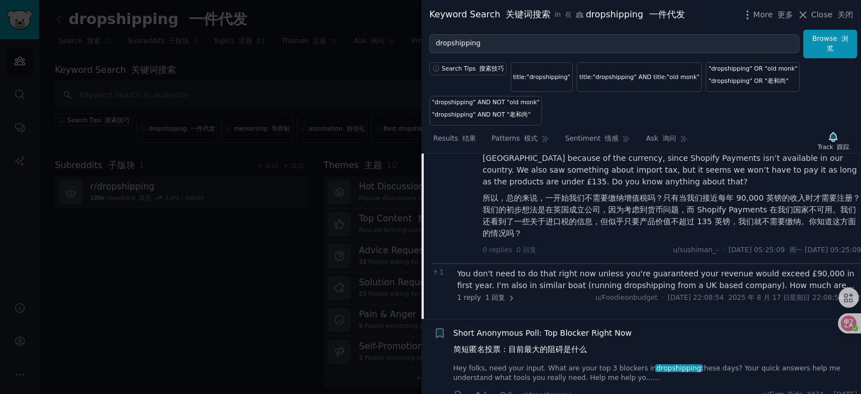
click at [564, 283] on div "You don't need to do that right now unless you're guaranteed your revenue would…" at bounding box center [659, 280] width 404 height 24
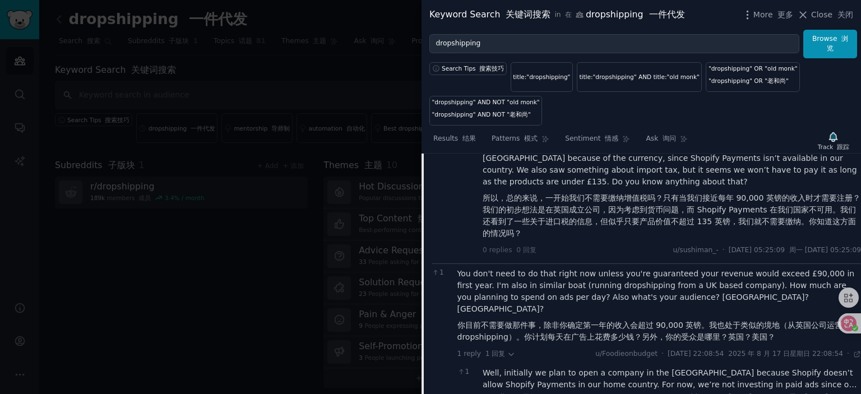
scroll to position [7638, 0]
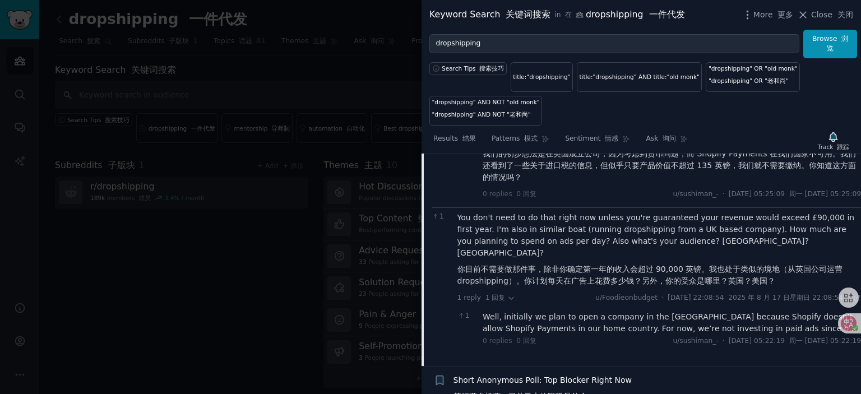
click at [588, 313] on div "Well, initially we plan to open a company in the [GEOGRAPHIC_DATA] because Shop…" at bounding box center [672, 323] width 378 height 24
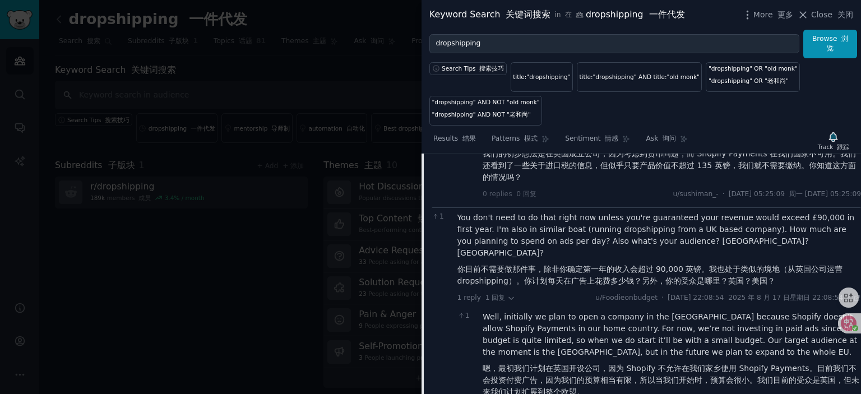
scroll to position [7694, 0]
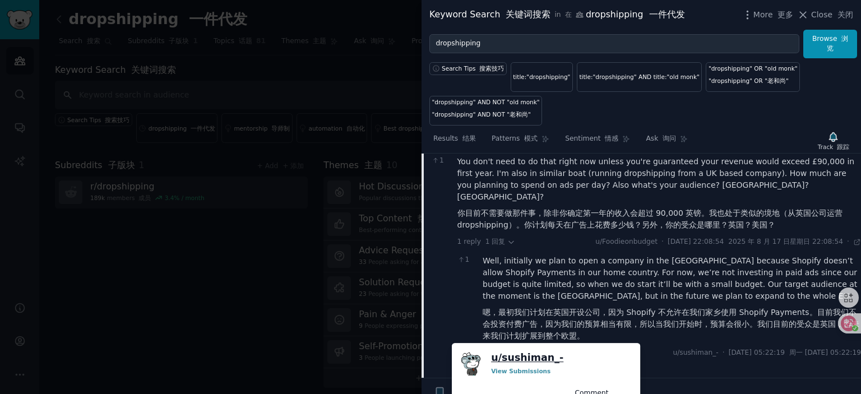
click at [531, 356] on link "u/ sushiman_-" at bounding box center [527, 358] width 72 height 14
